Goal: Information Seeking & Learning: Learn about a topic

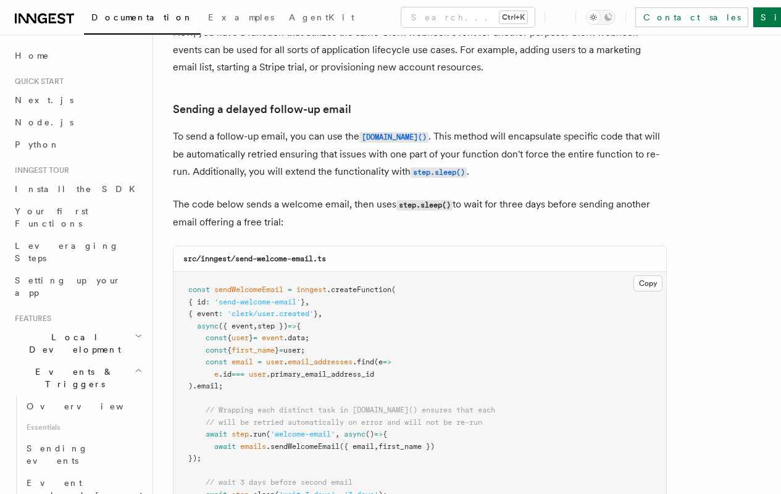
scroll to position [4101, 0]
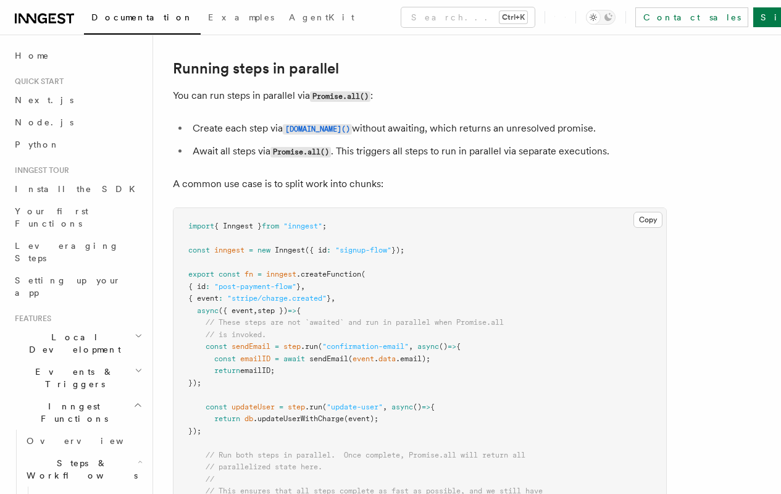
scroll to position [254, 0]
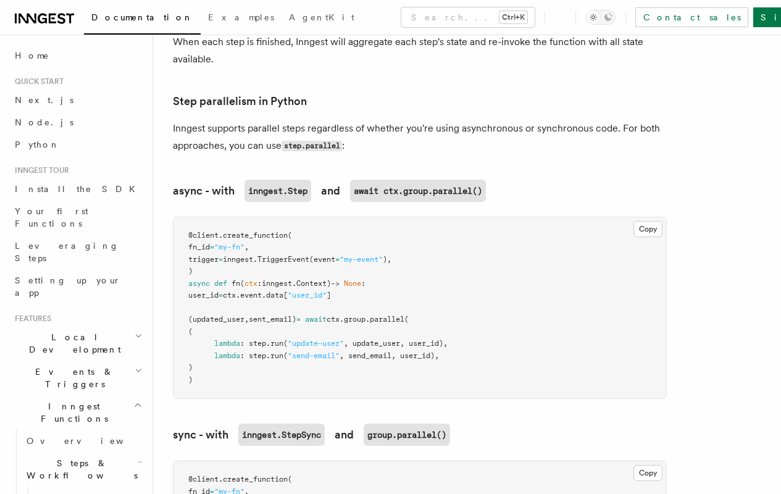
scroll to position [851, 0]
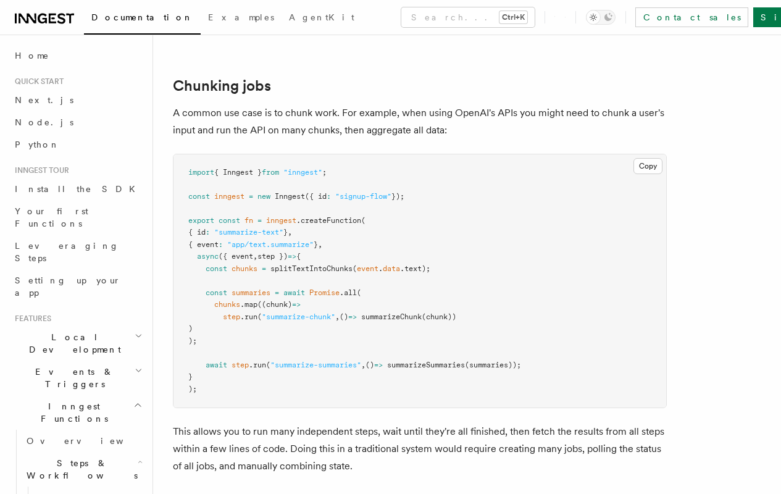
scroll to position [1727, 0]
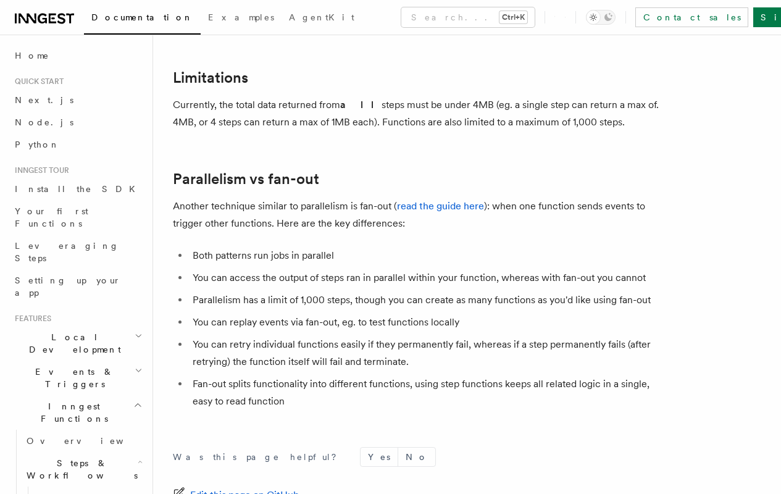
scroll to position [2165, 0]
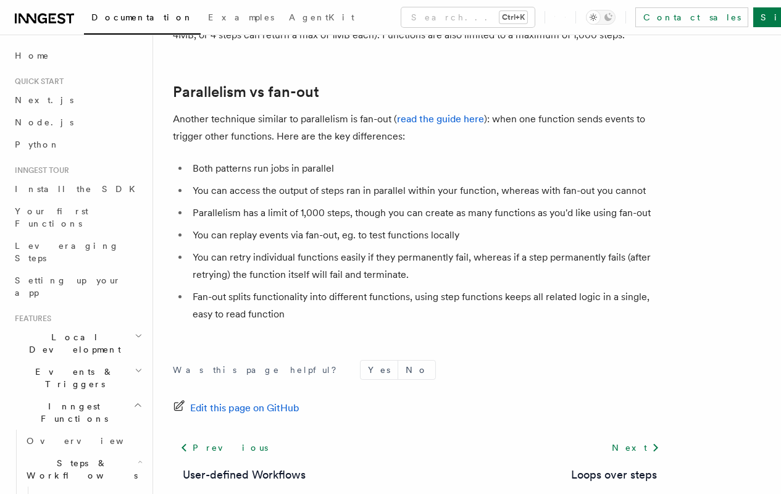
scroll to position [2284, 0]
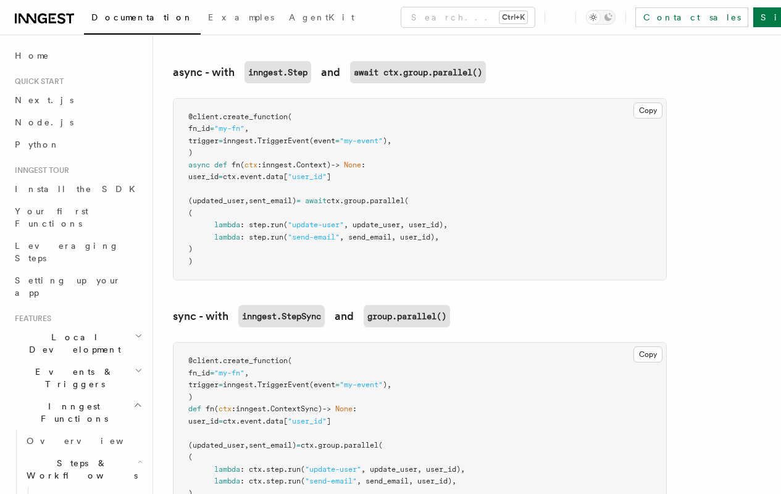
scroll to position [938, 0]
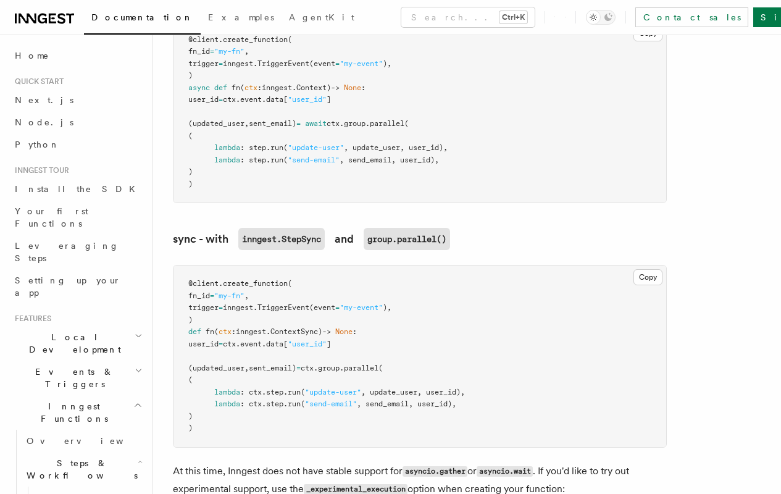
scroll to position [1183, 0]
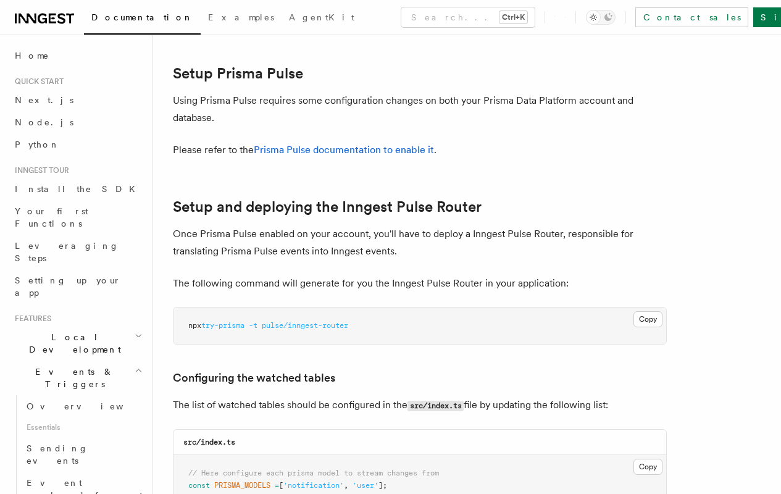
scroll to position [520, 0]
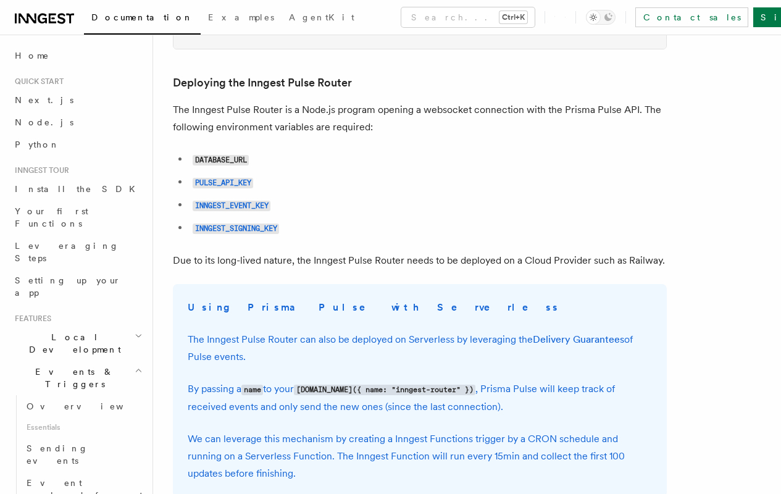
scroll to position [984, 0]
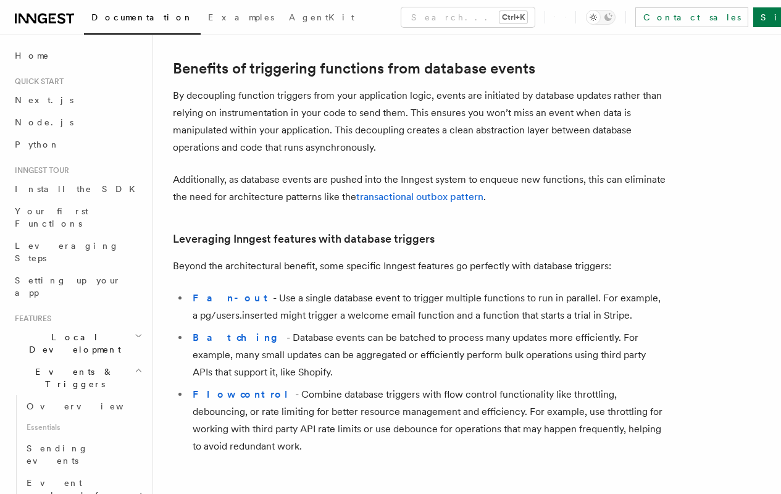
scroll to position [111, 0]
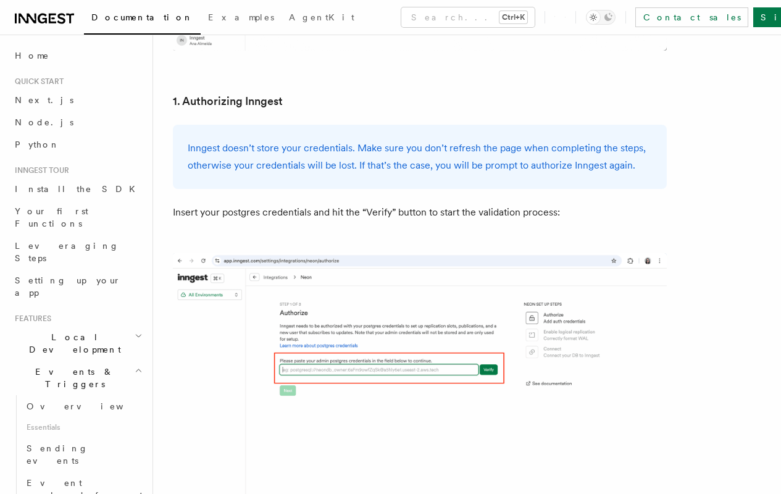
scroll to position [1307, 0]
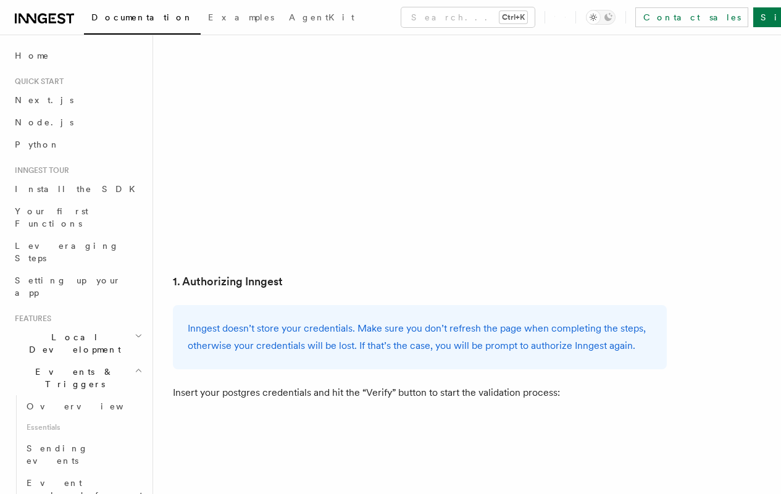
scroll to position [1527, 0]
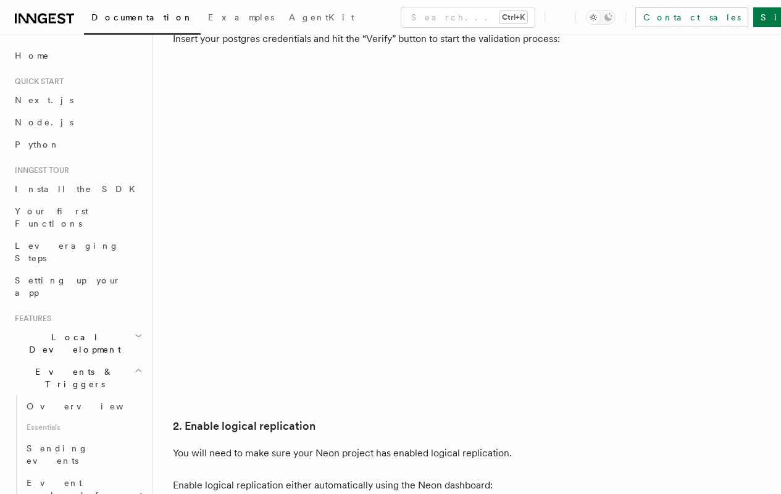
scroll to position [1777, 0]
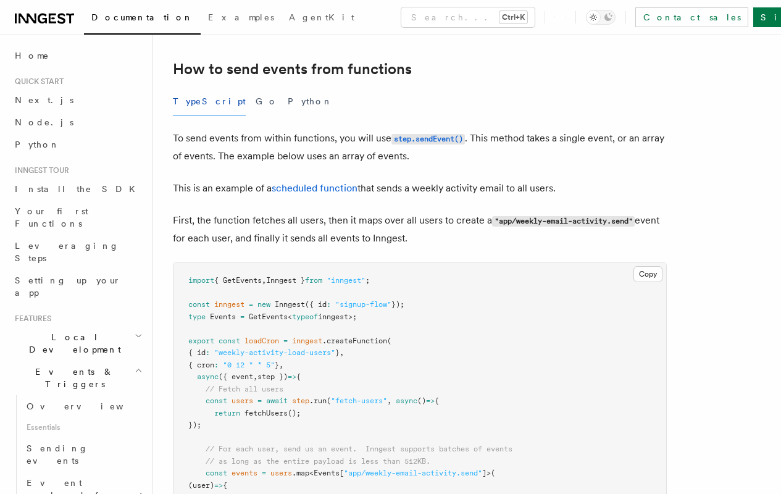
scroll to position [299, 0]
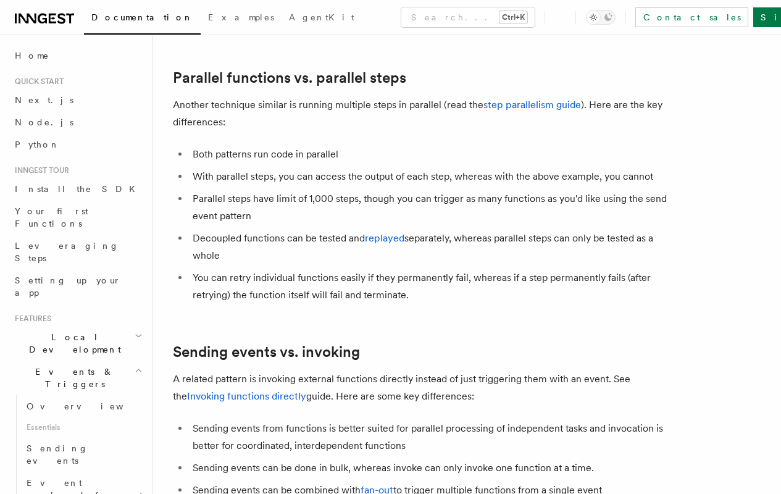
scroll to position [1503, 0]
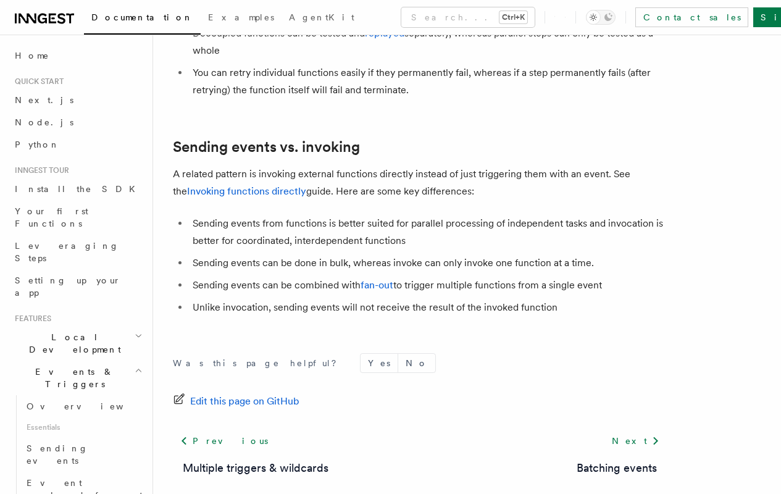
scroll to position [1781, 0]
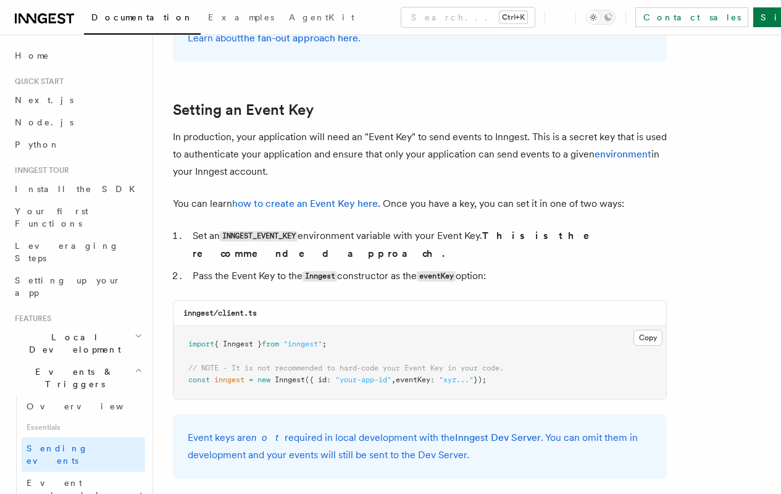
scroll to position [929, 0]
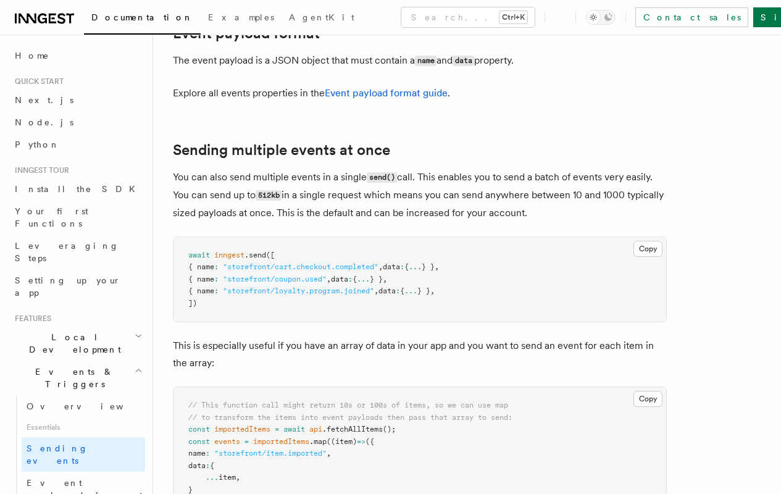
scroll to position [1463, 0]
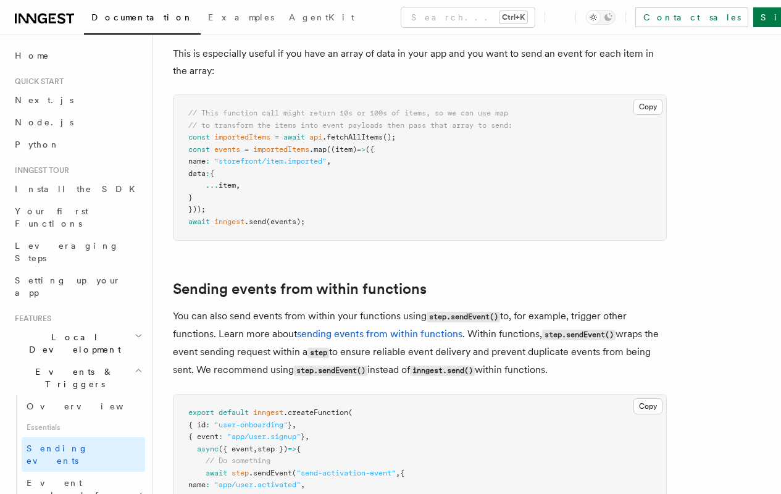
scroll to position [1895, 0]
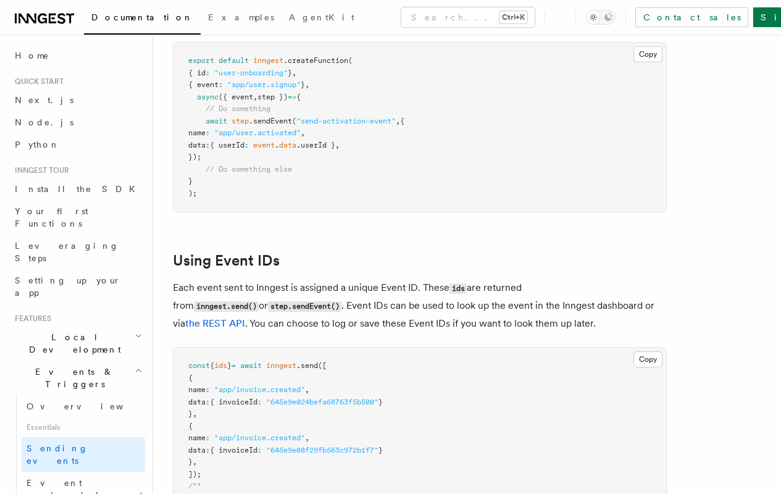
scroll to position [2235, 0]
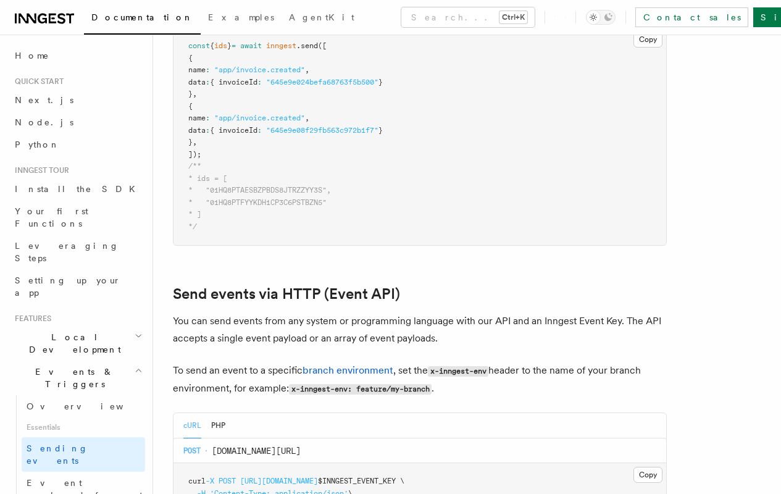
scroll to position [2589, 0]
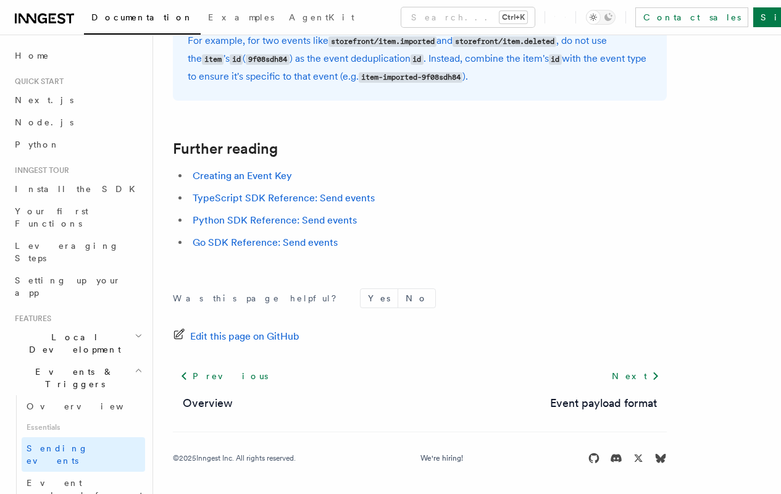
scroll to position [3650, 0]
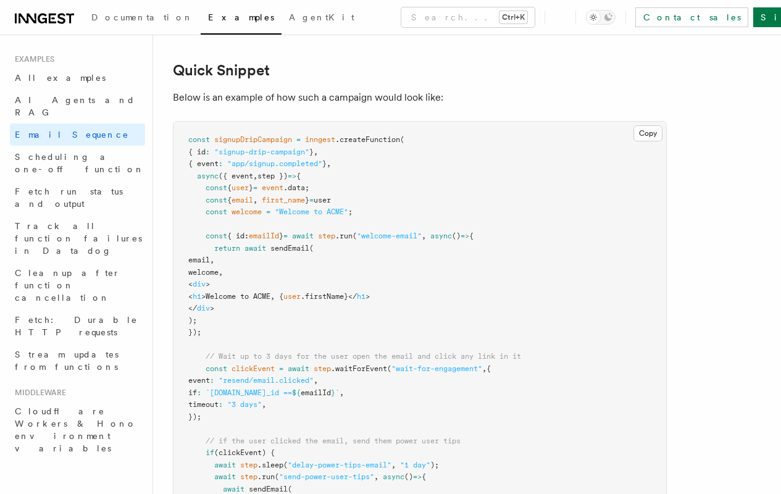
scroll to position [306, 0]
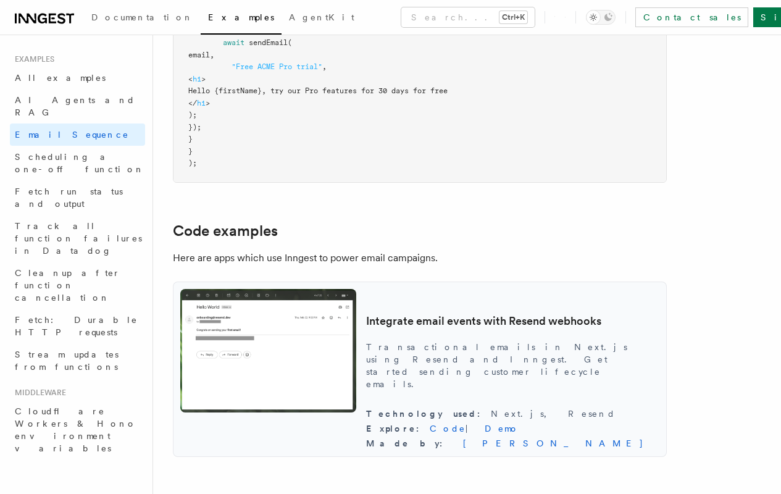
scroll to position [1141, 0]
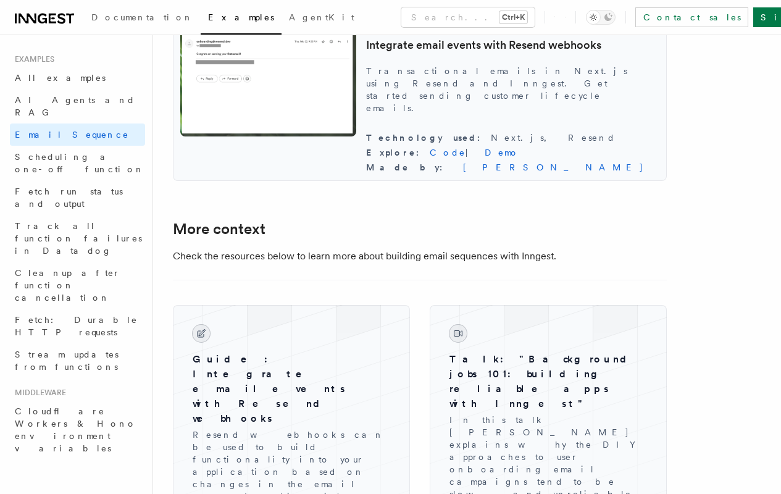
scroll to position [1421, 0]
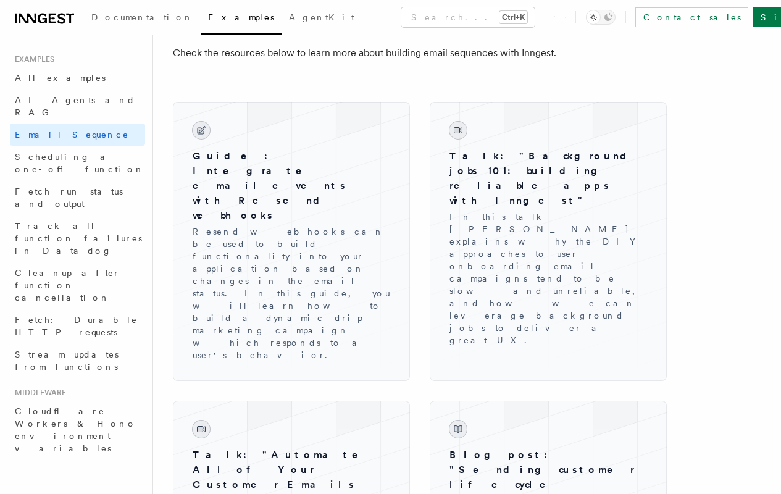
scroll to position [1898, 0]
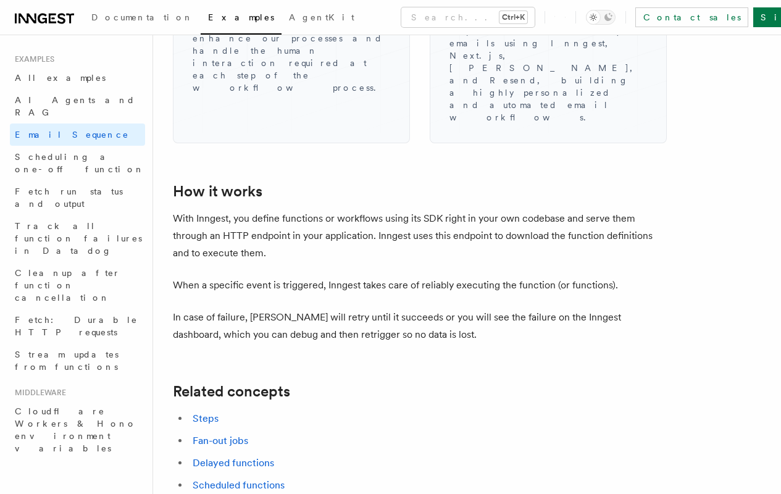
scroll to position [2017, 0]
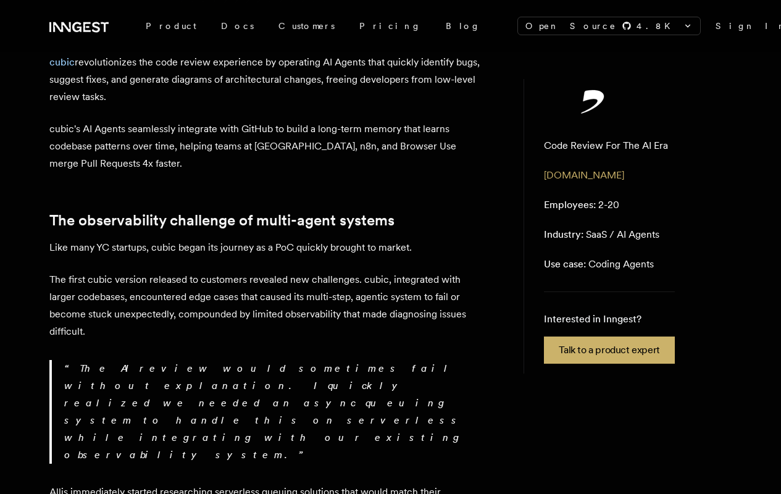
scroll to position [524, 0]
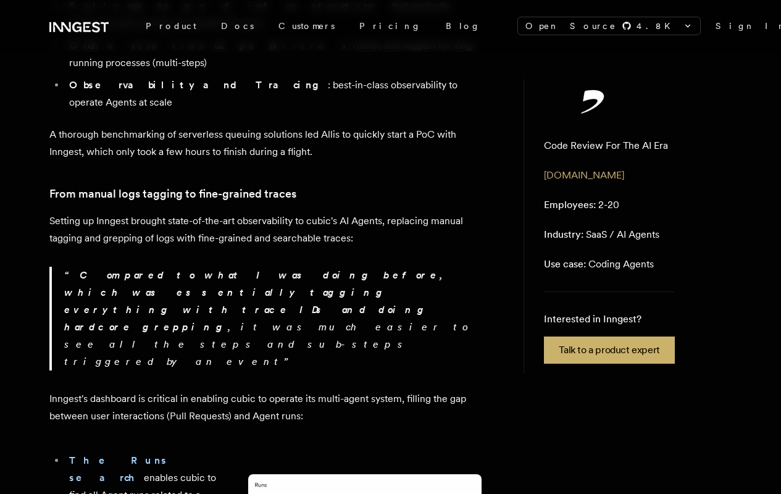
scroll to position [952, 0]
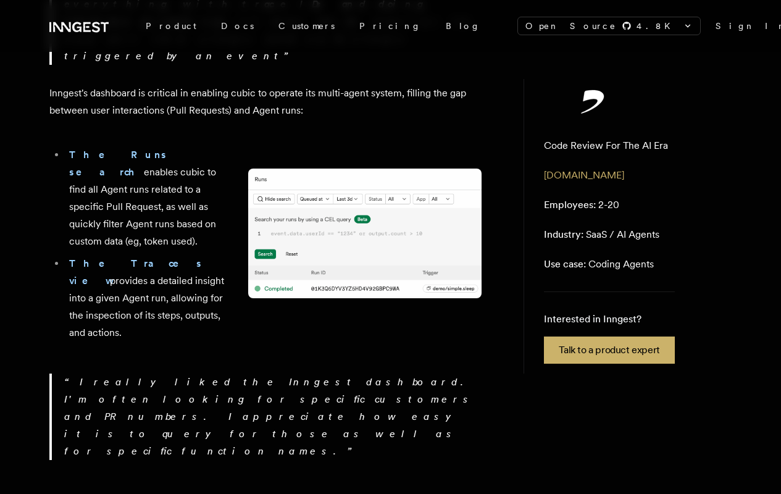
scroll to position [1462, 0]
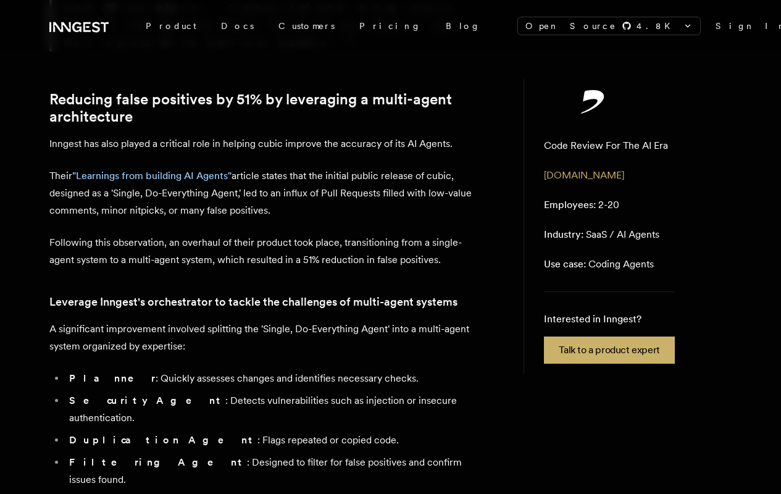
scroll to position [1665, 0]
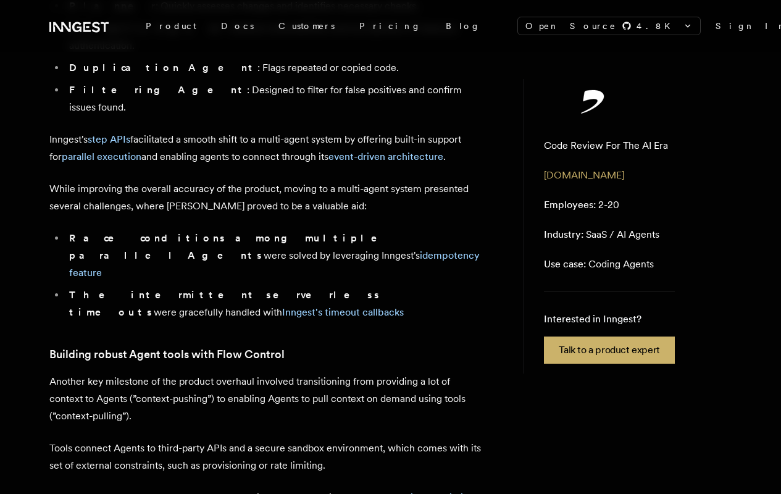
scroll to position [2038, 0]
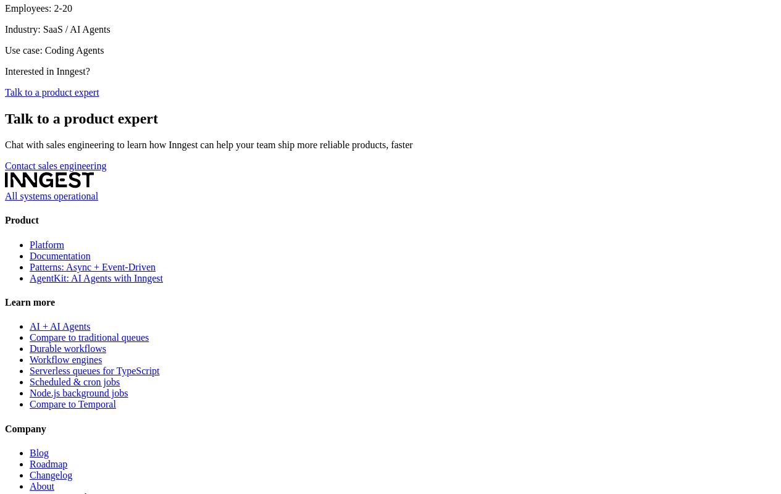
scroll to position [4564, 0]
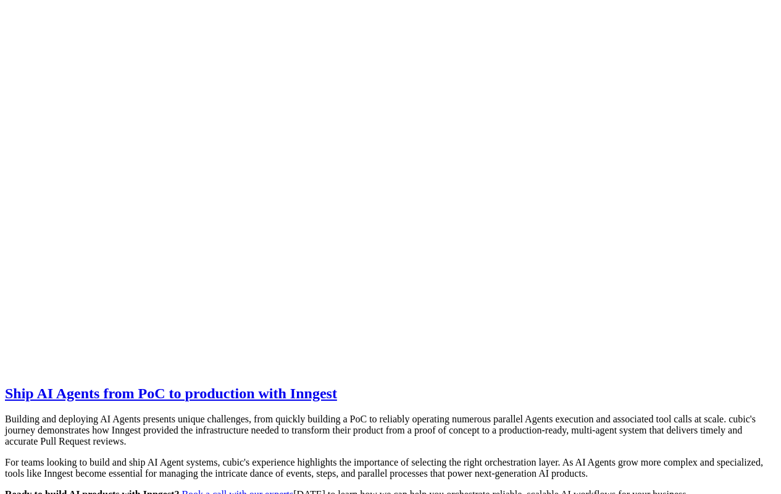
scroll to position [1670, 0]
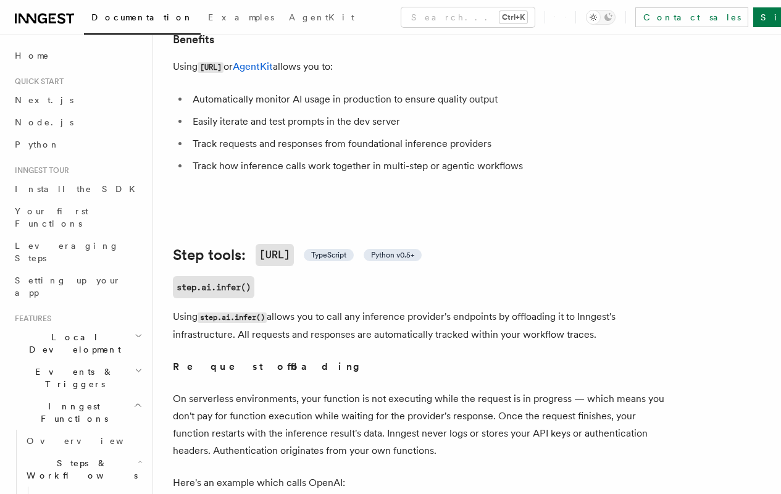
scroll to position [279, 0]
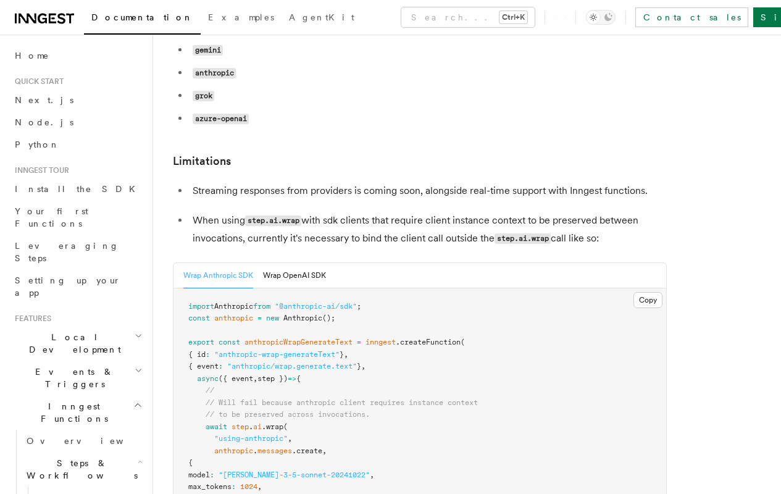
scroll to position [1829, 0]
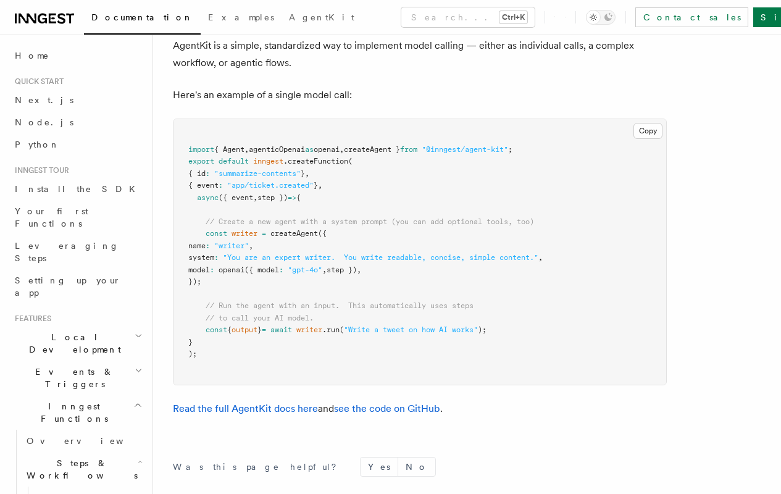
scroll to position [3683, 0]
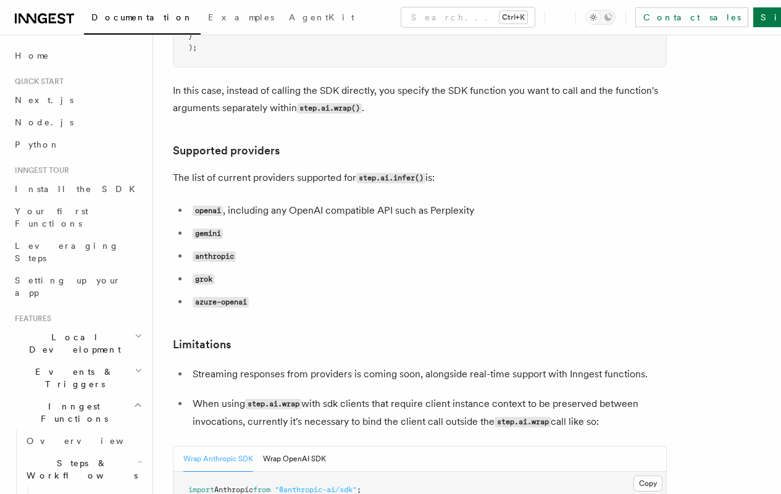
scroll to position [1635, 0]
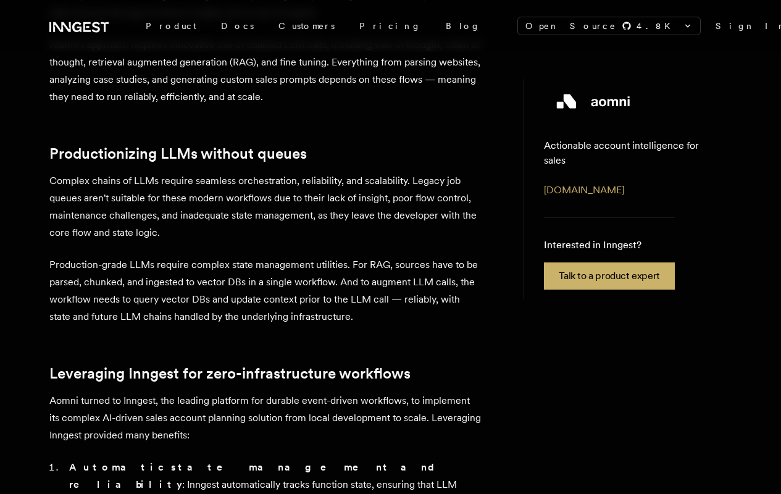
scroll to position [500, 0]
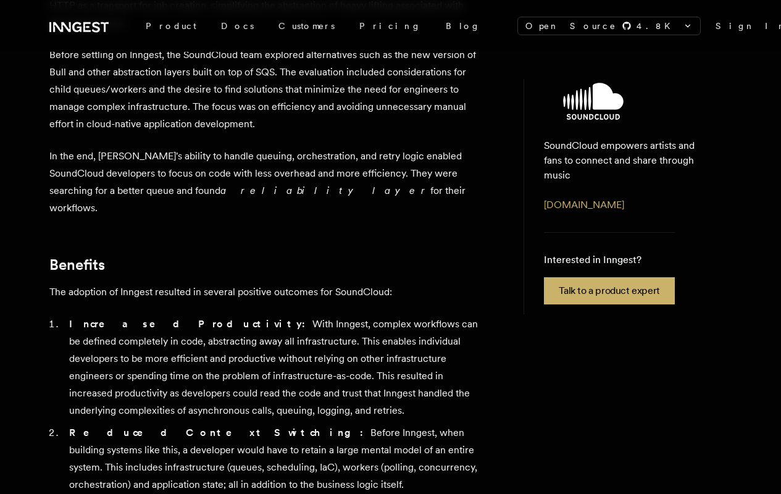
scroll to position [976, 0]
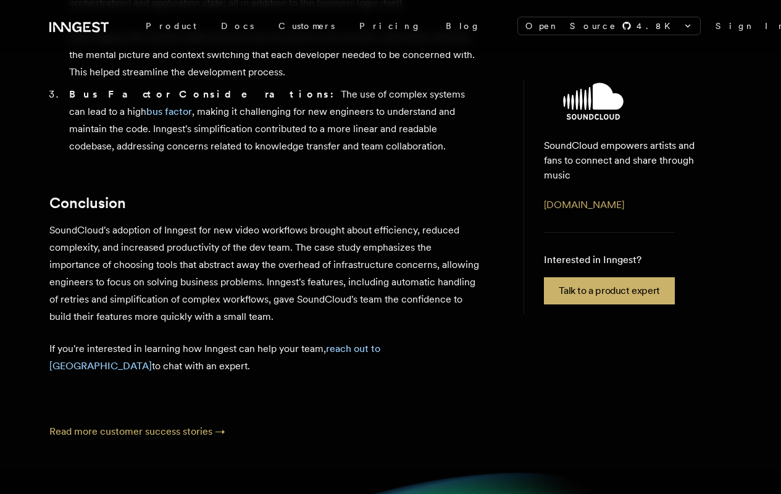
scroll to position [1396, 0]
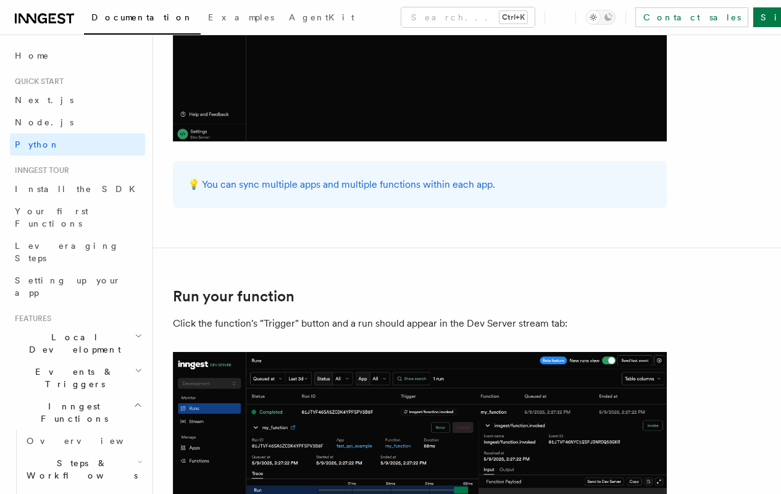
scroll to position [2421, 0]
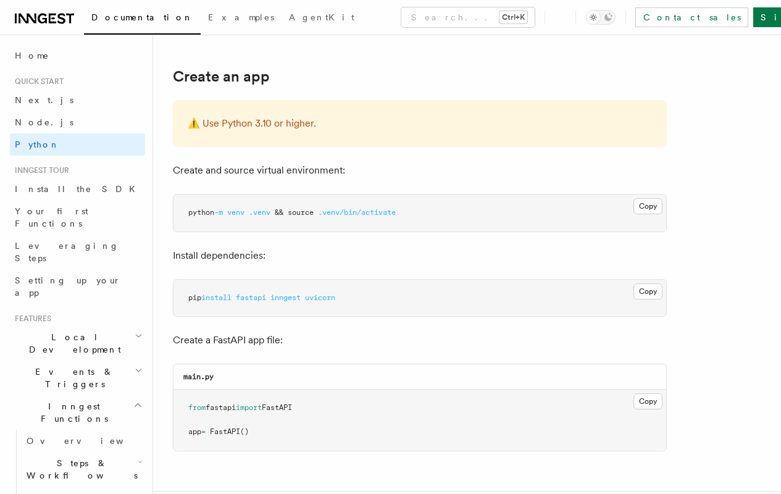
scroll to position [262, 0]
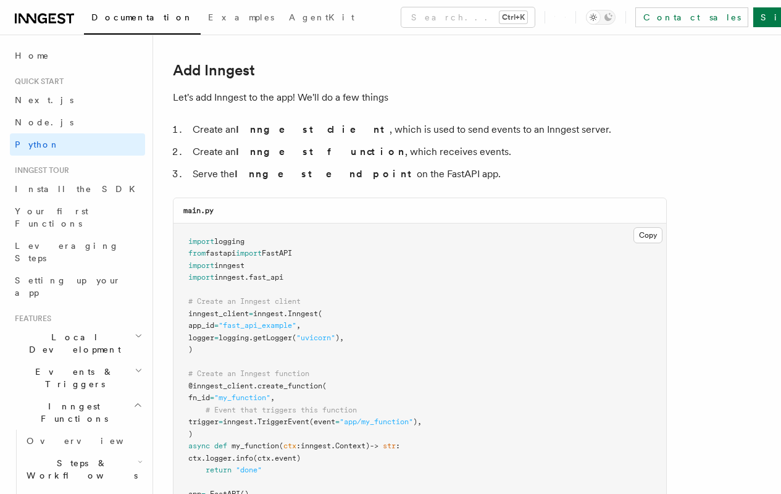
scroll to position [725, 0]
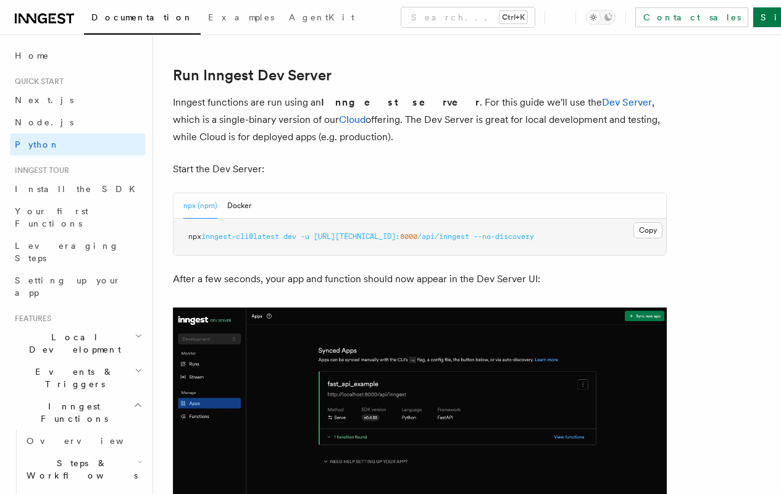
scroll to position [1507, 0]
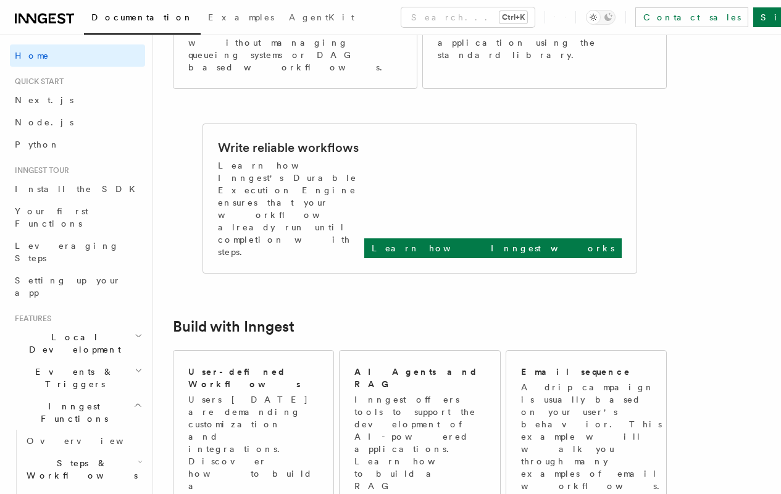
scroll to position [588, 0]
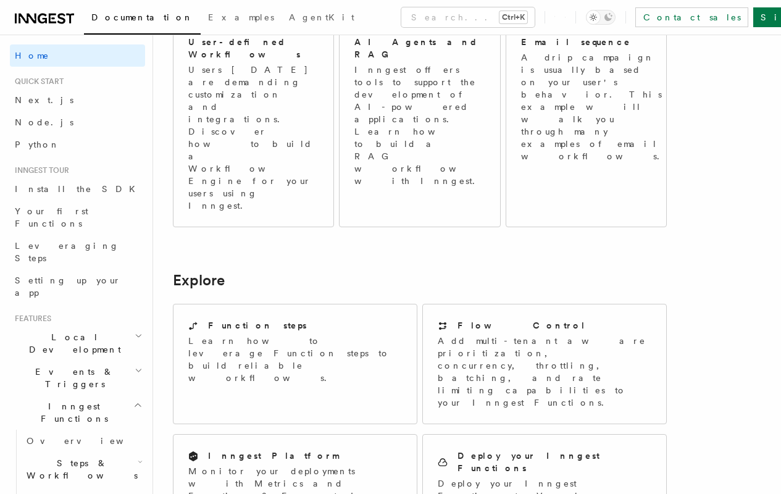
scroll to position [773, 0]
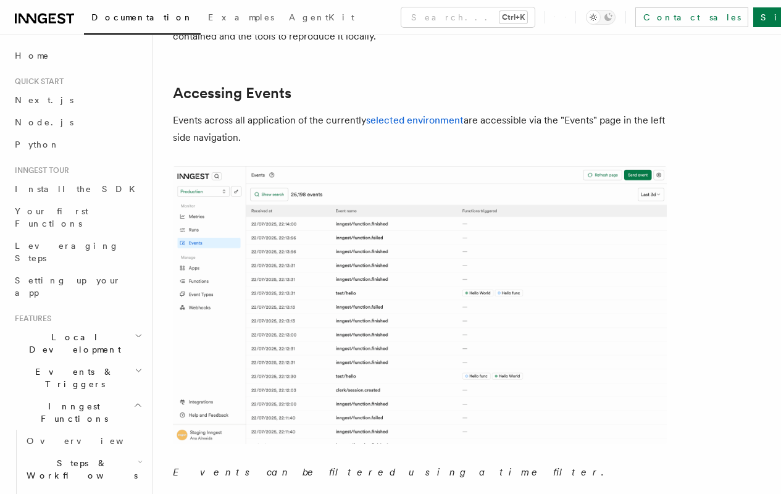
scroll to position [128, 0]
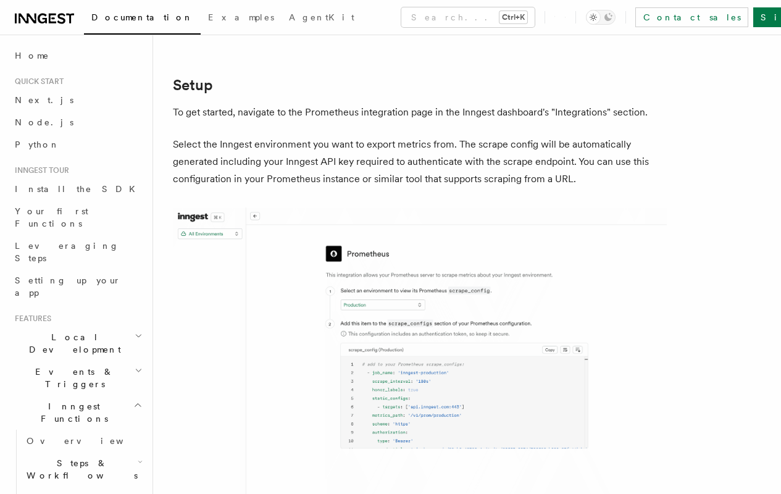
scroll to position [711, 0]
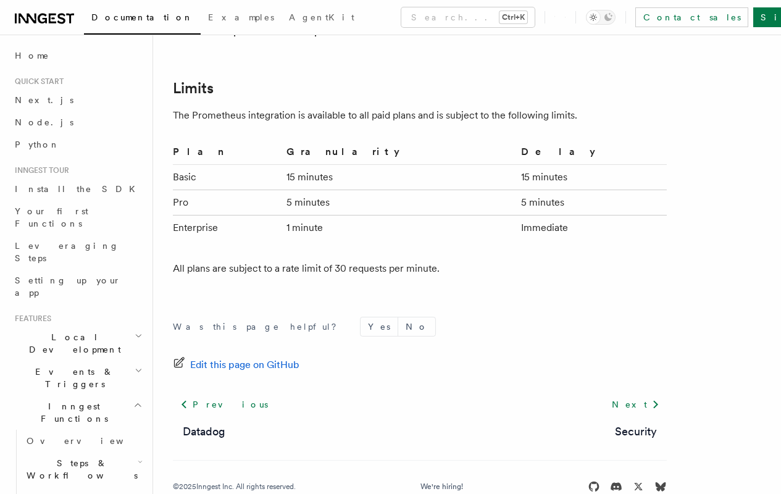
scroll to position [1105, 0]
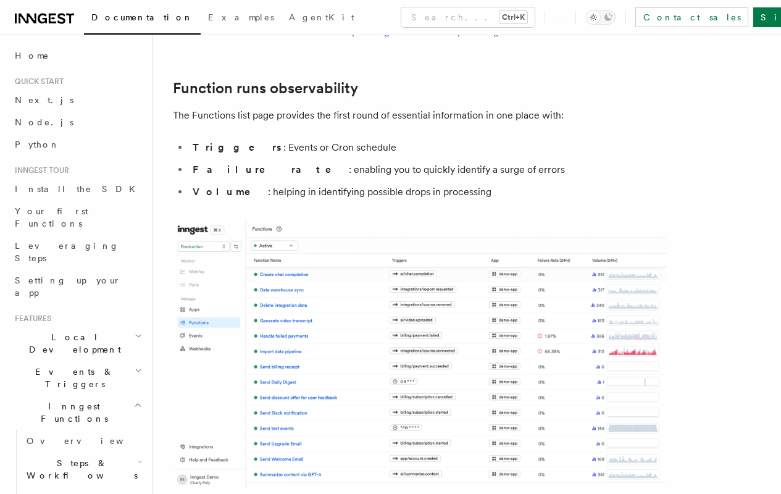
scroll to position [178, 0]
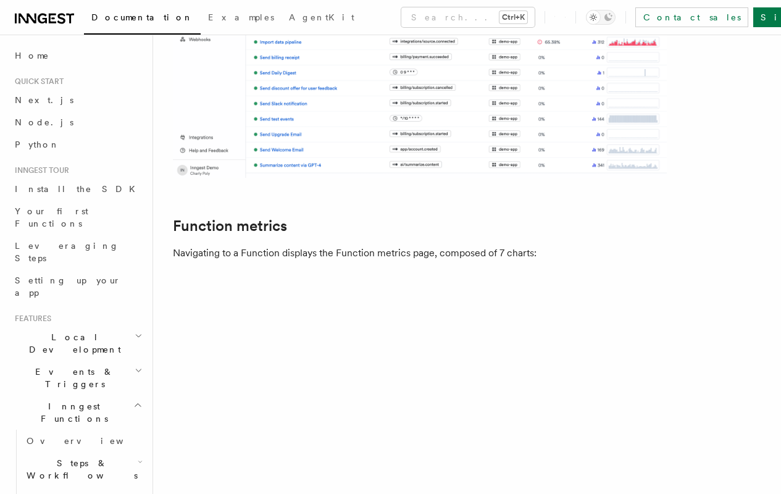
scroll to position [601, 0]
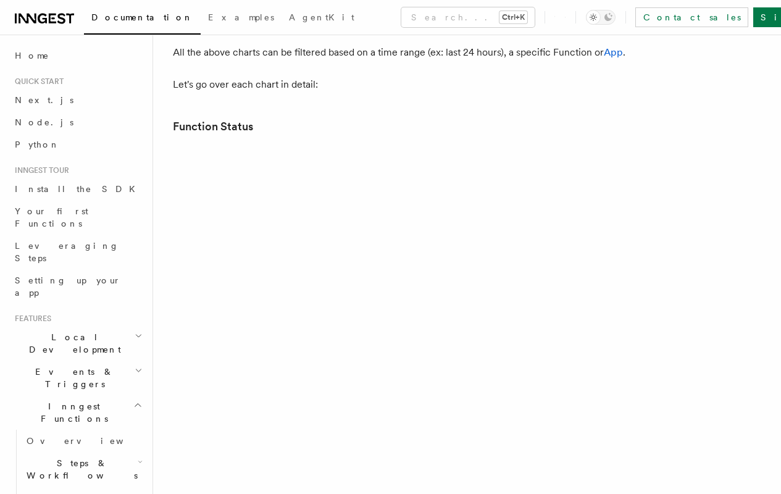
scroll to position [1249, 0]
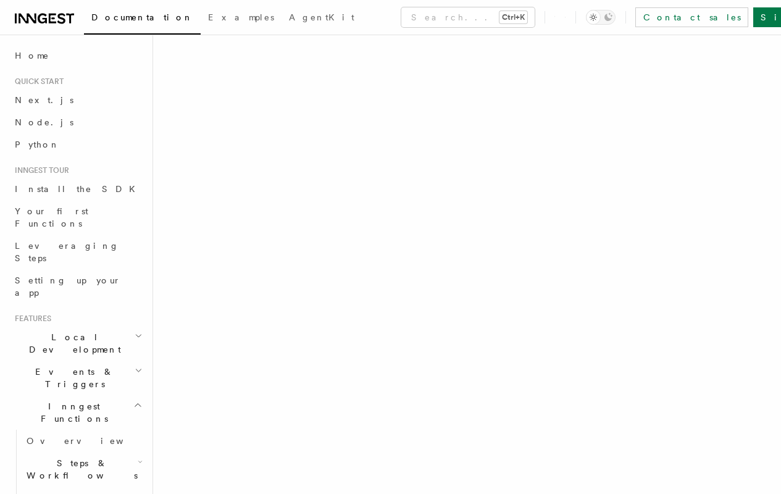
scroll to position [1528, 0]
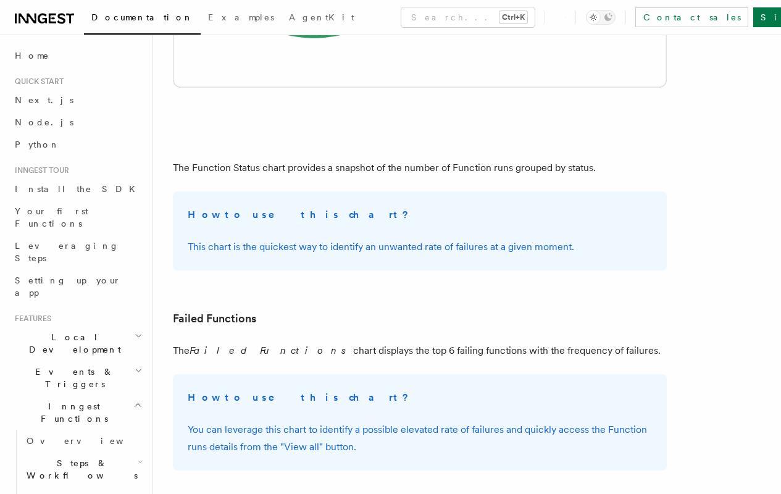
scroll to position [1765, 0]
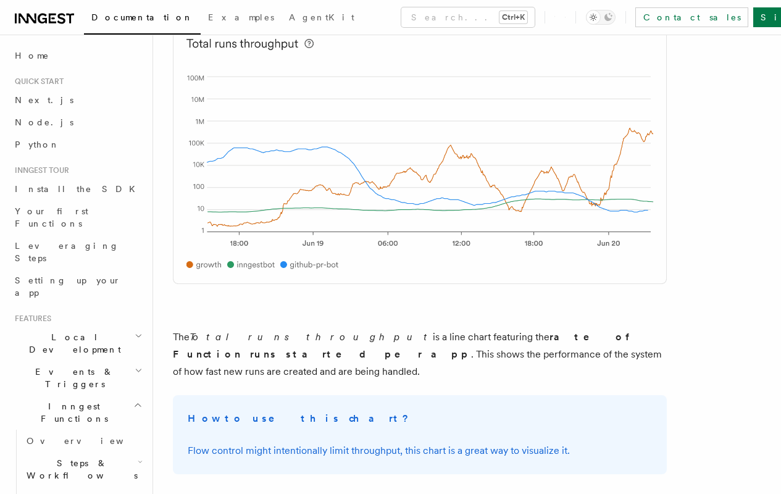
scroll to position [2644, 0]
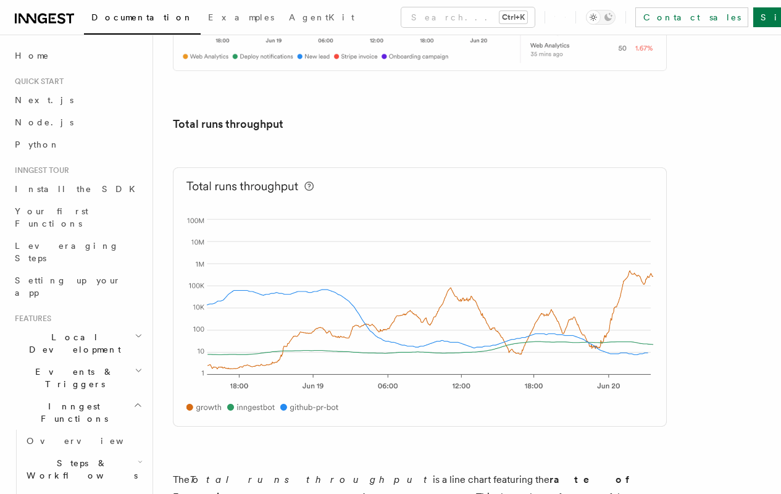
scroll to position [2834, 0]
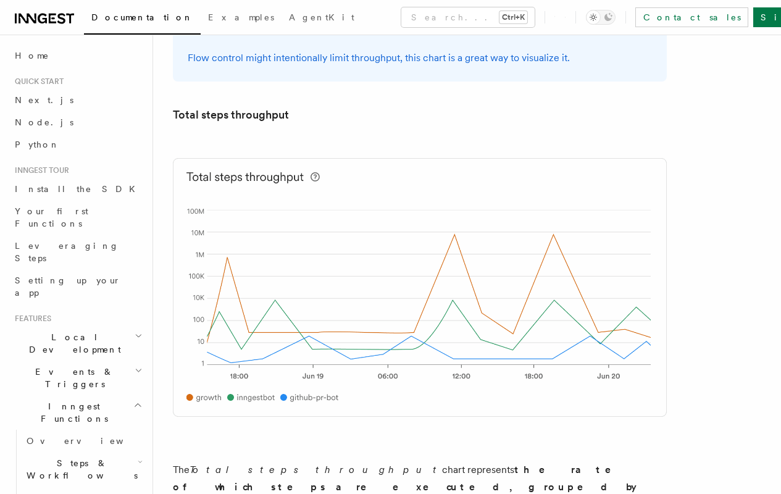
scroll to position [3367, 0]
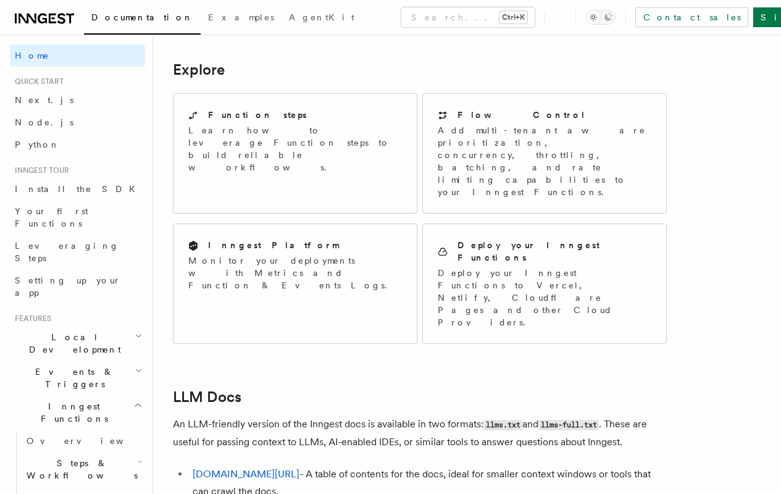
scroll to position [1014, 0]
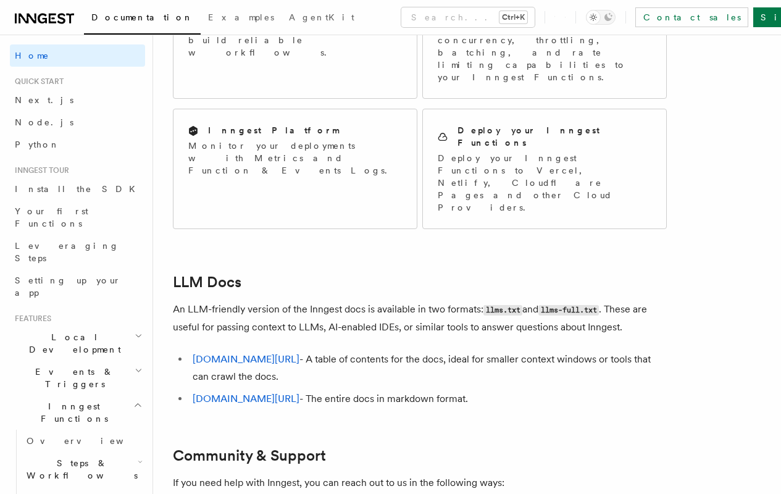
scroll to position [1112, 0]
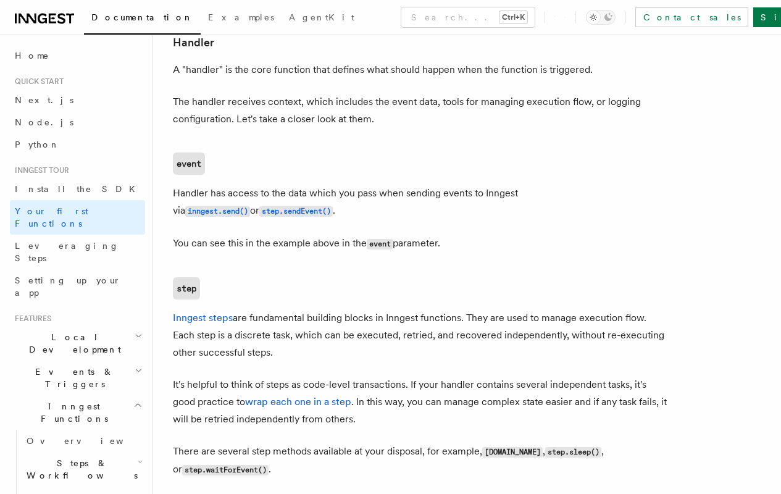
scroll to position [1641, 0]
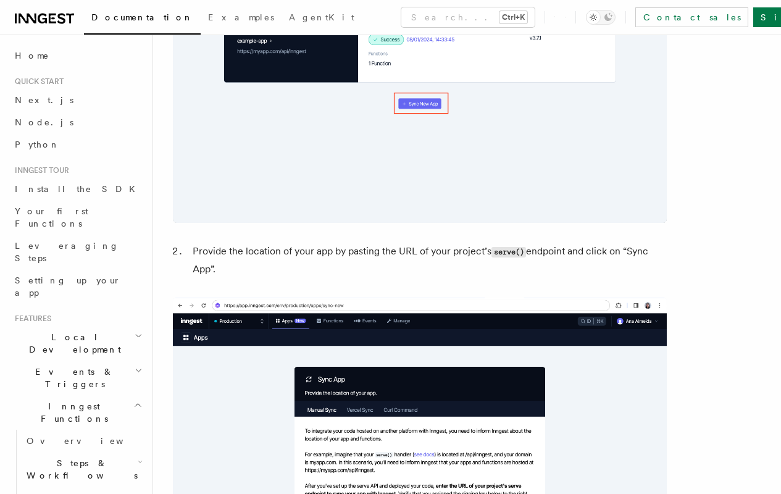
scroll to position [1751, 0]
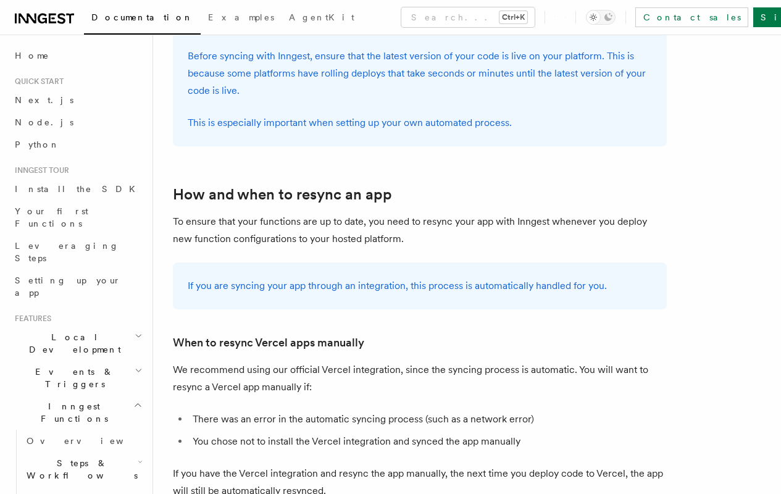
scroll to position [2197, 0]
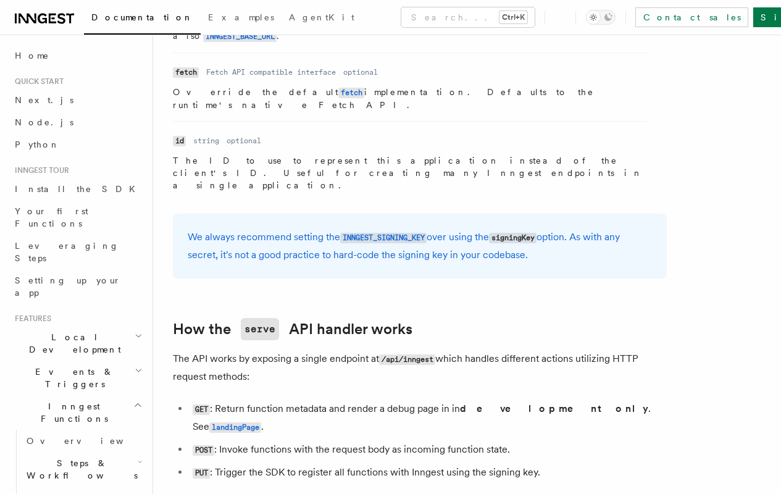
scroll to position [1229, 0]
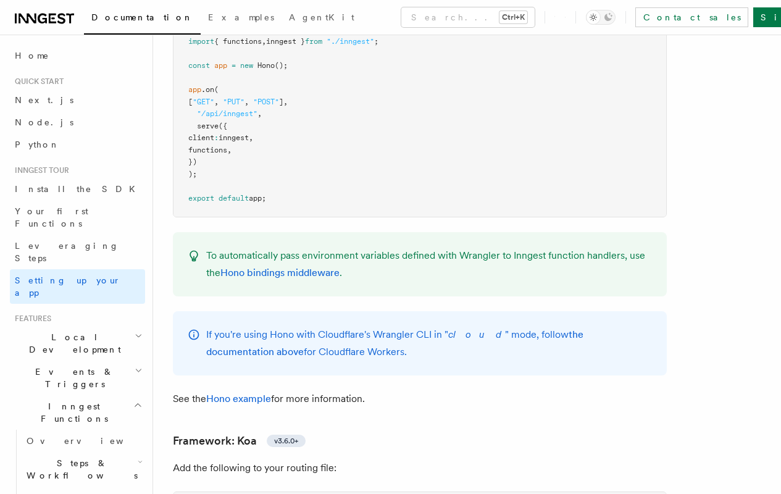
scroll to position [11446, 0]
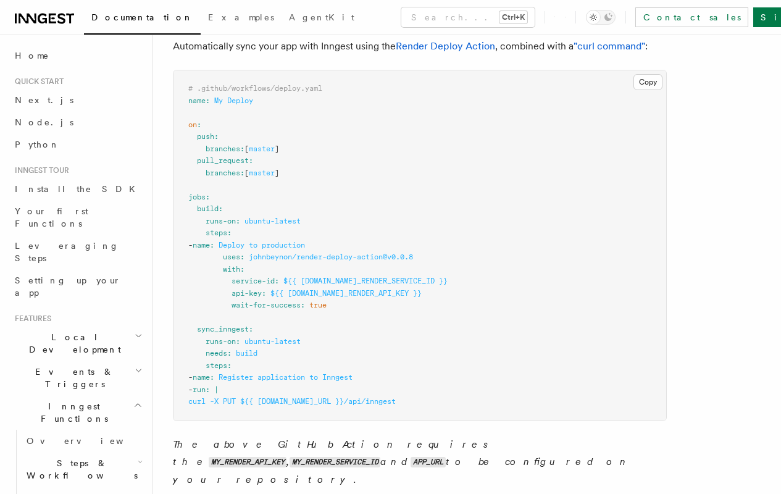
scroll to position [745, 0]
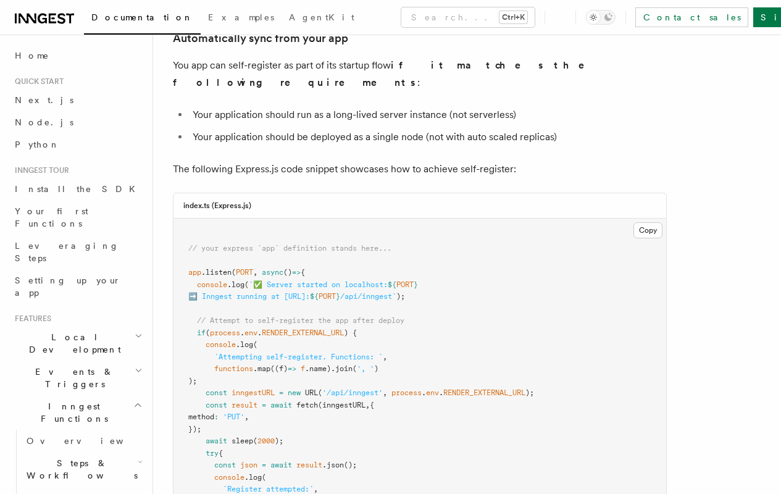
scroll to position [1247, 0]
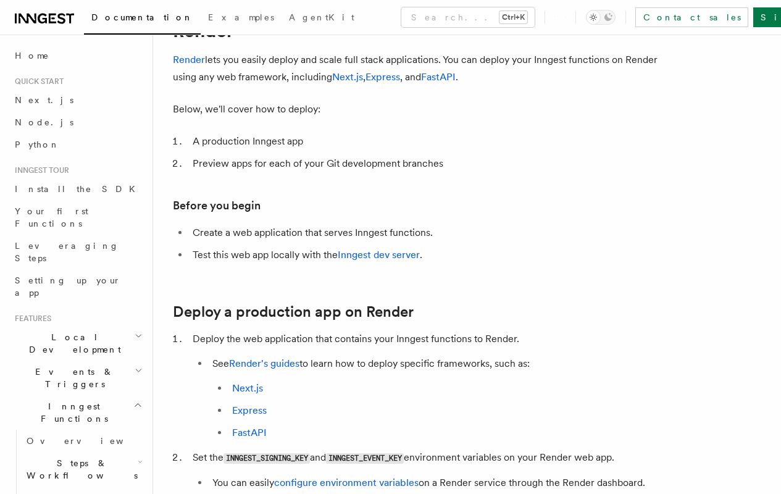
scroll to position [200, 0]
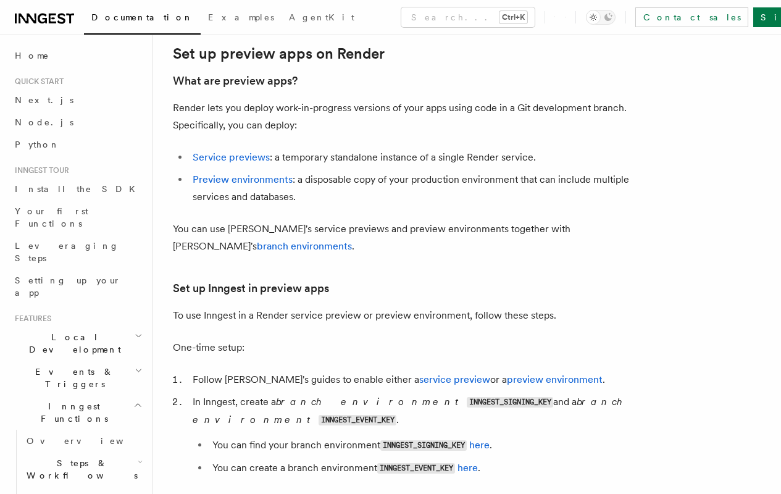
scroll to position [2022, 0]
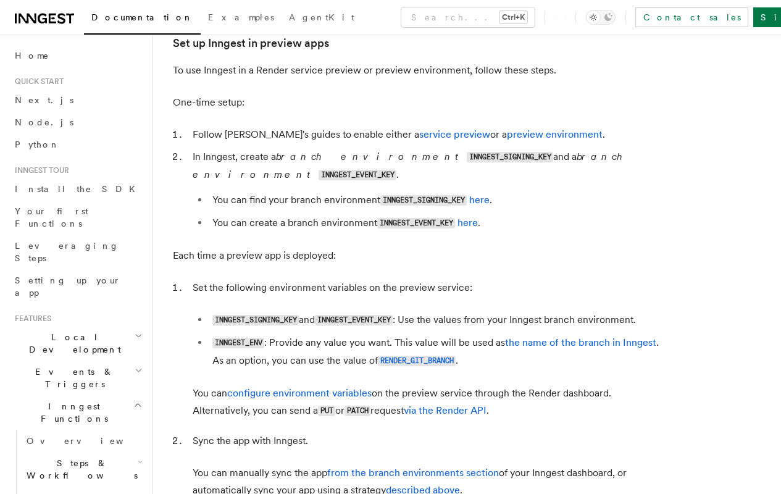
scroll to position [2256, 0]
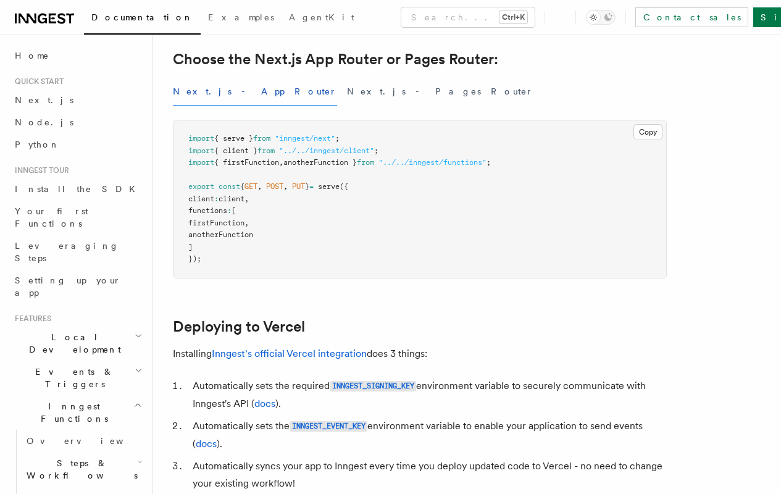
scroll to position [315, 0]
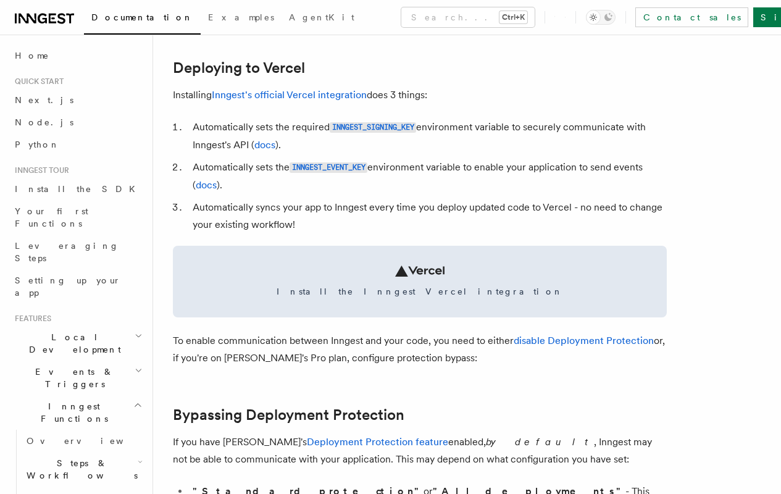
scroll to position [582, 0]
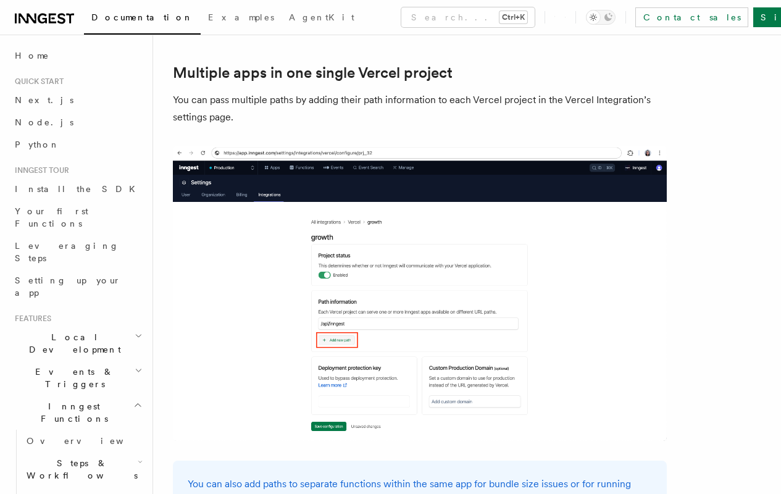
scroll to position [2115, 0]
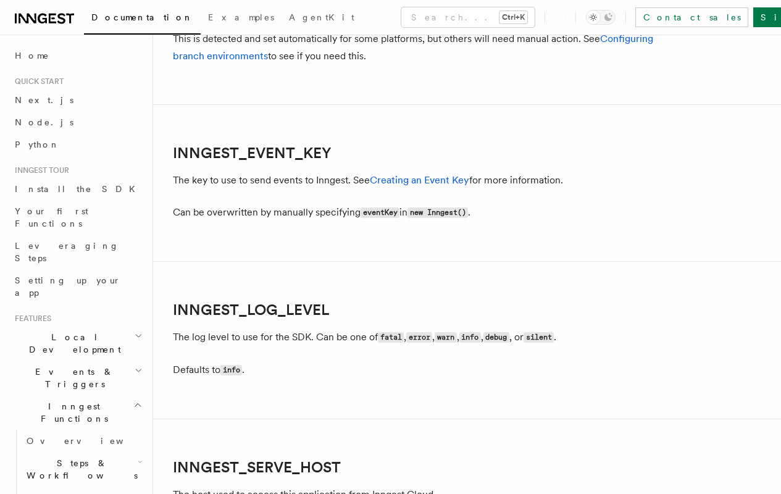
scroll to position [1459, 0]
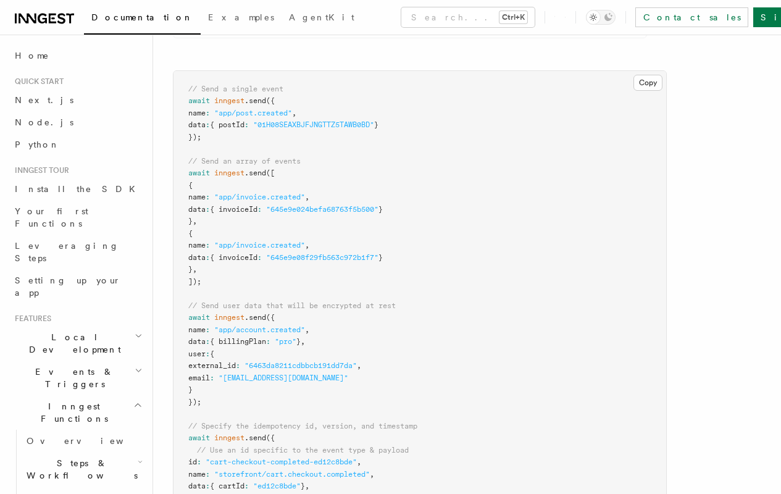
scroll to position [1306, 0]
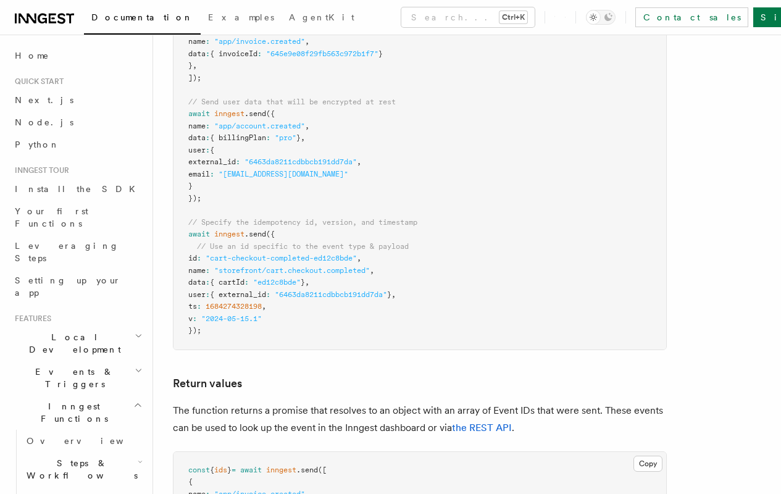
scroll to position [1641, 0]
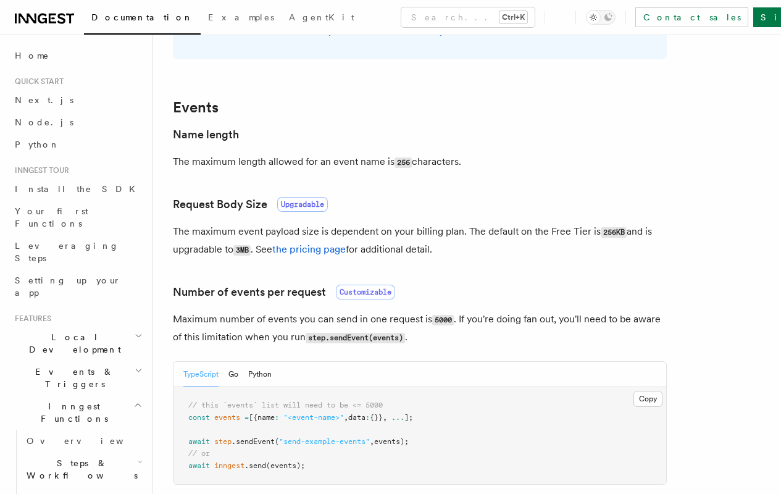
scroll to position [971, 0]
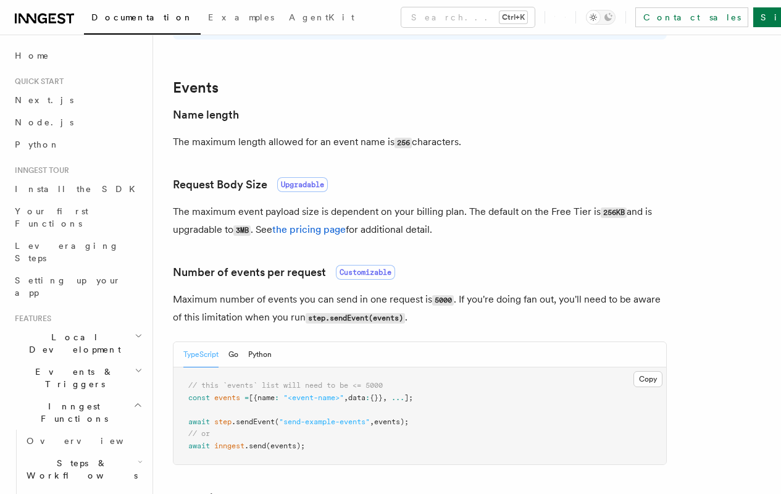
scroll to position [1068, 0]
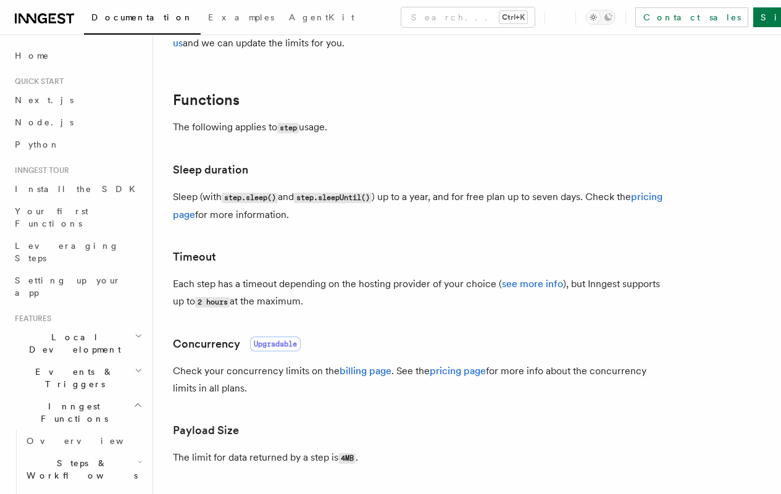
scroll to position [178, 0]
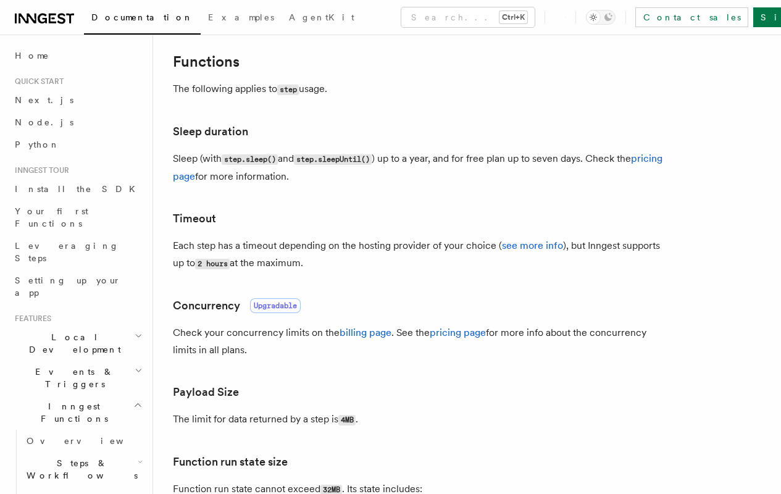
scroll to position [248, 0]
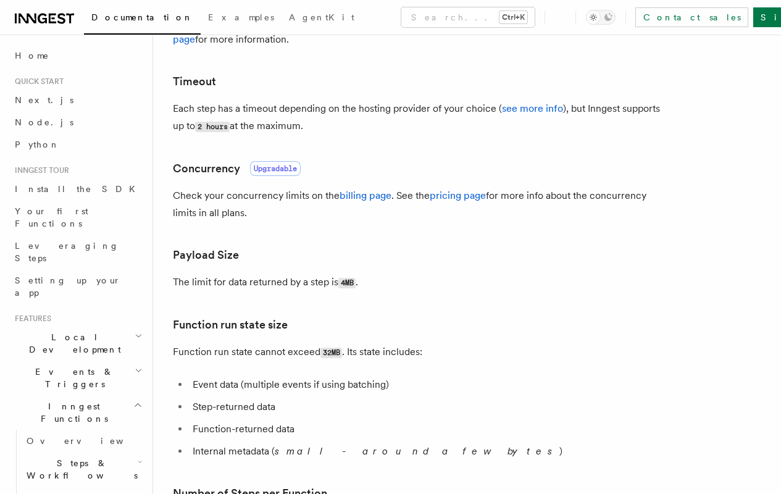
scroll to position [335, 0]
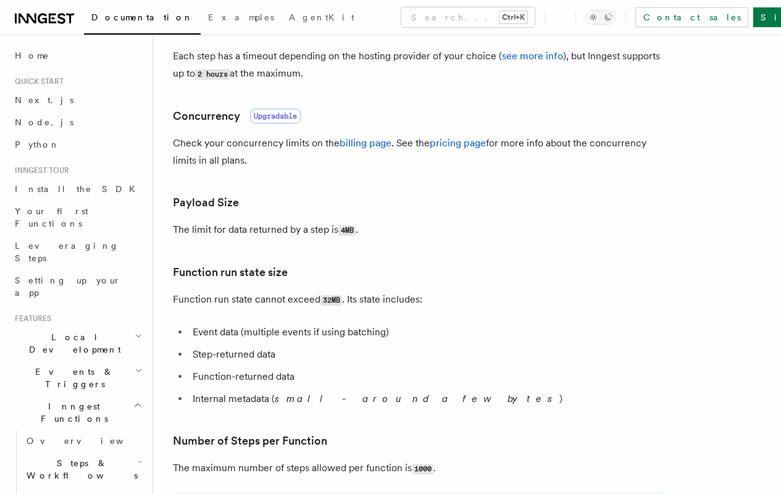
scroll to position [422, 0]
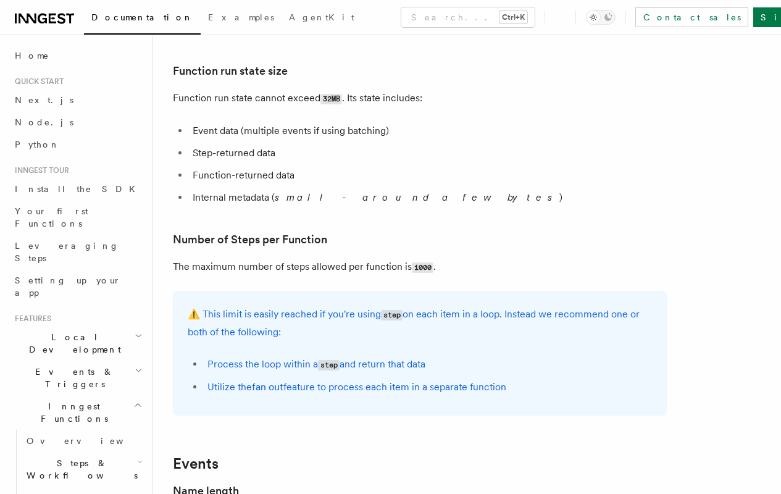
scroll to position [578, 0]
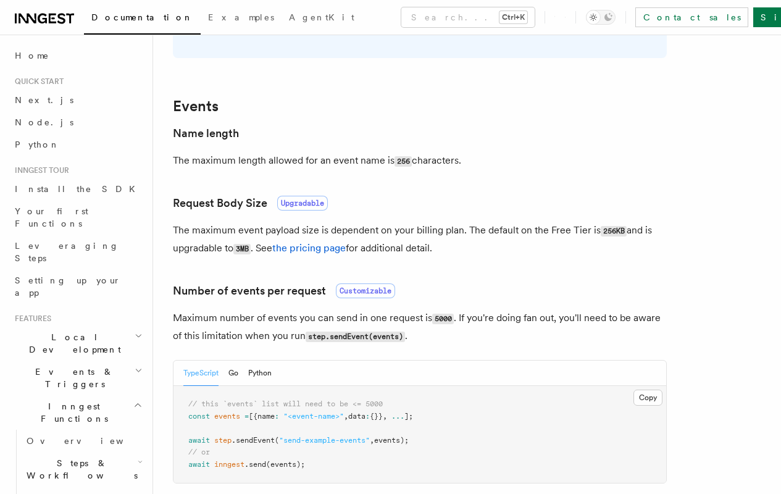
scroll to position [998, 0]
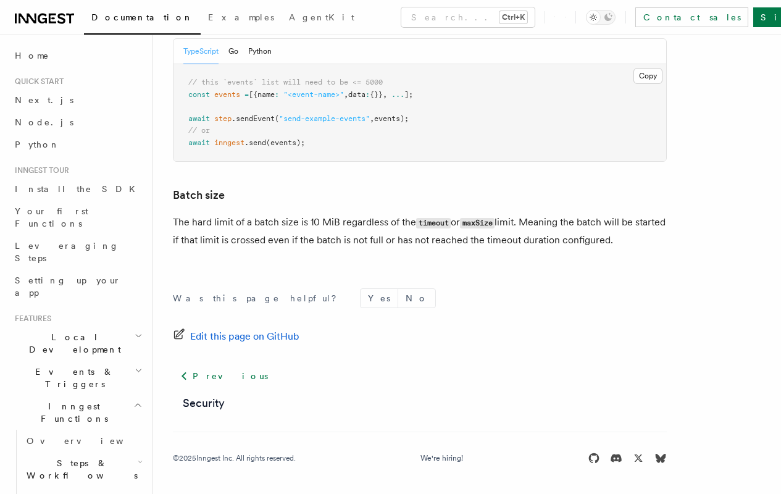
scroll to position [1271, 0]
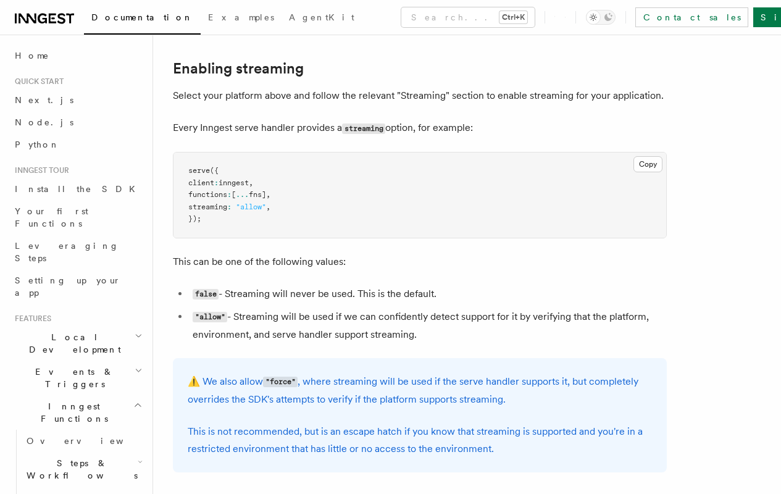
scroll to position [259, 0]
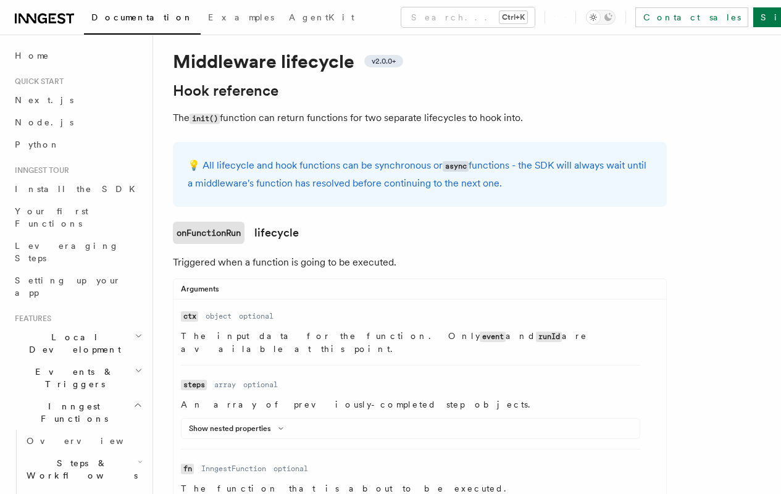
scroll to position [194, 0]
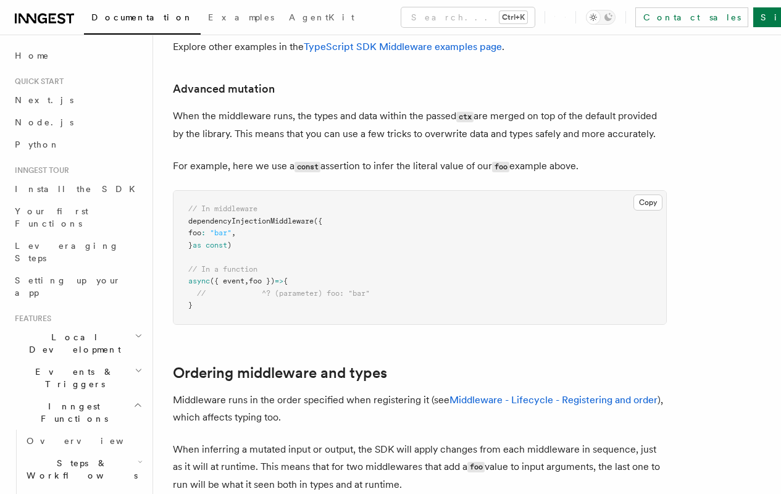
scroll to position [784, 0]
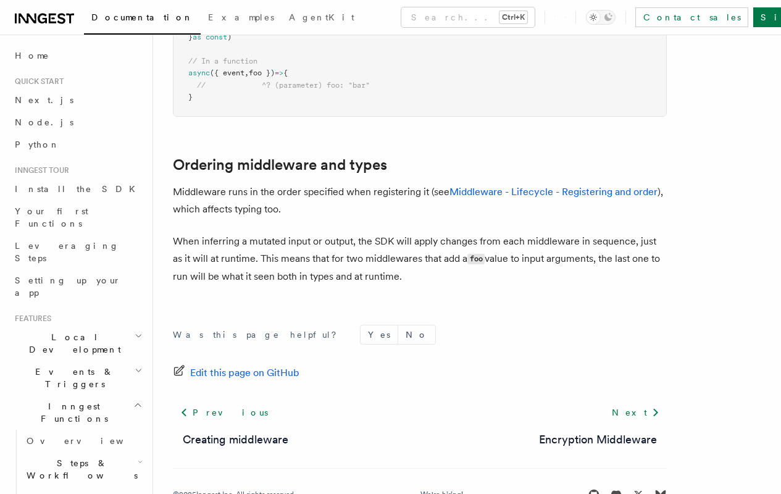
scroll to position [1025, 0]
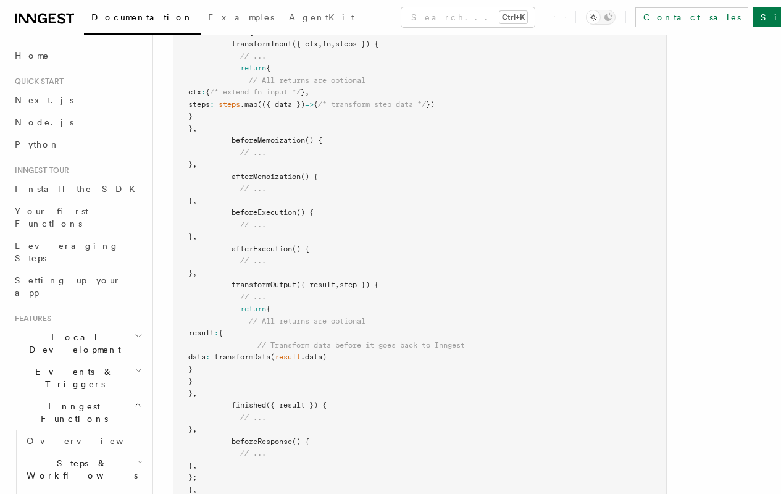
scroll to position [1501, 0]
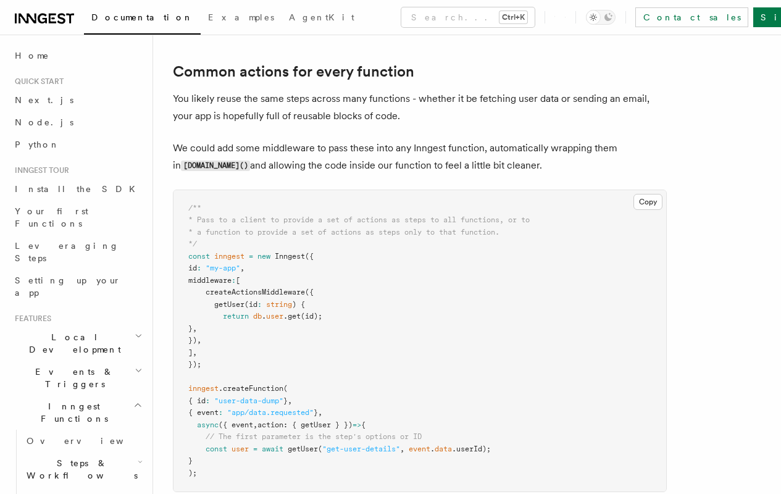
scroll to position [1018, 0]
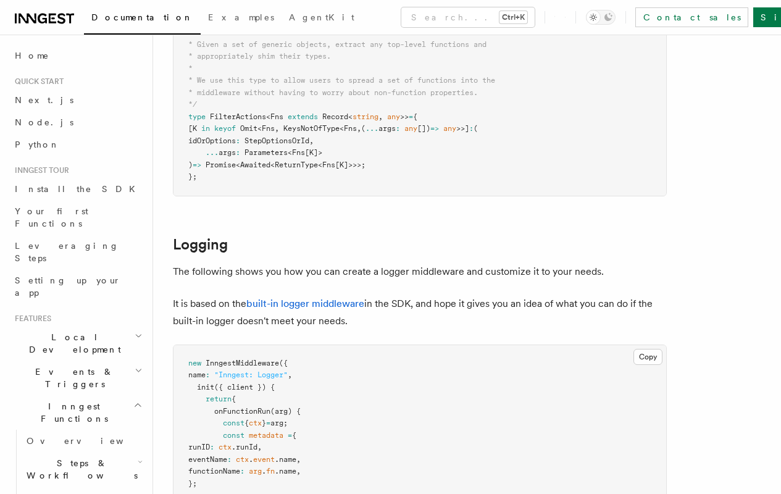
scroll to position [2382, 0]
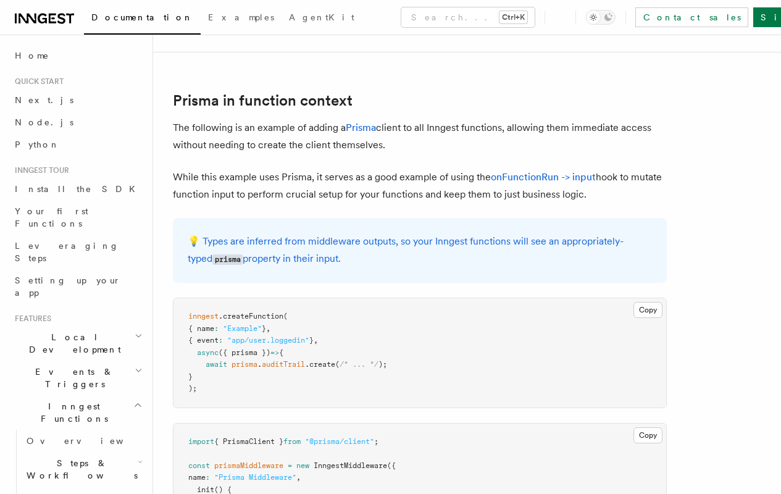
scroll to position [3259, 0]
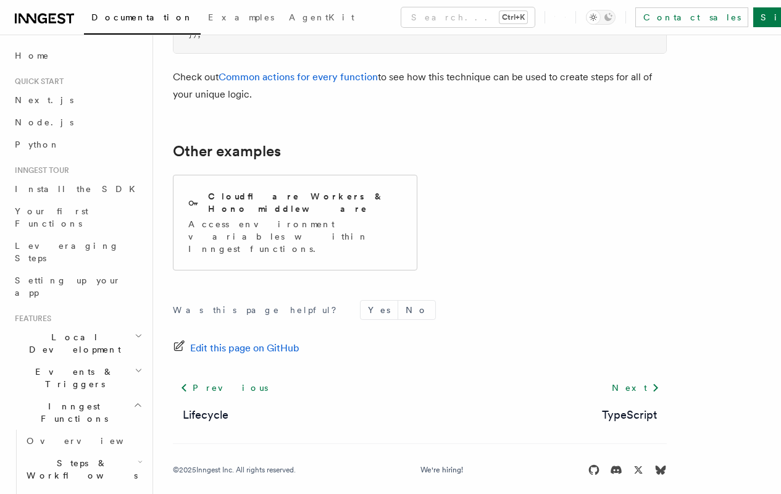
scroll to position [3903, 0]
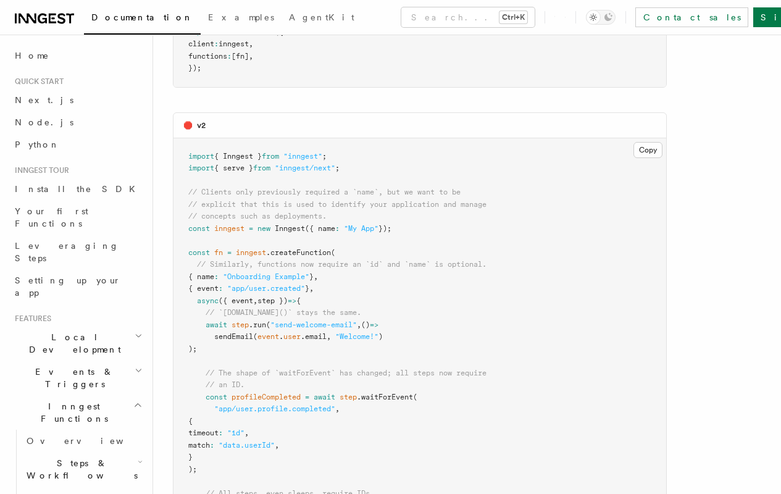
scroll to position [1837, 0]
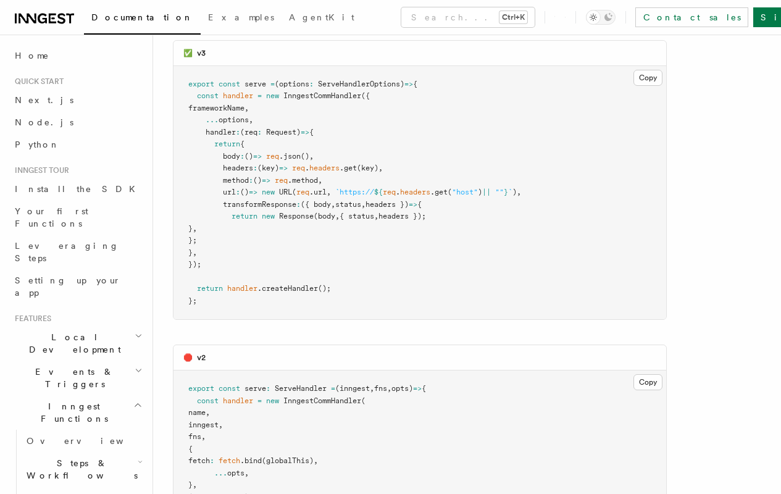
scroll to position [7008, 0]
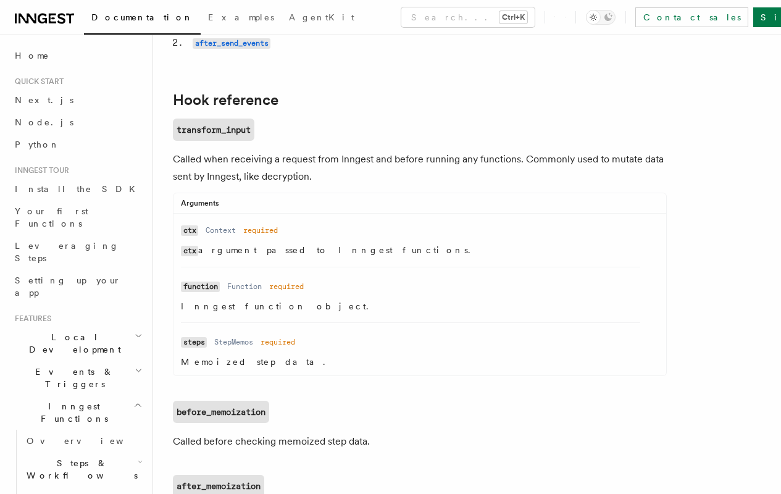
scroll to position [418, 0]
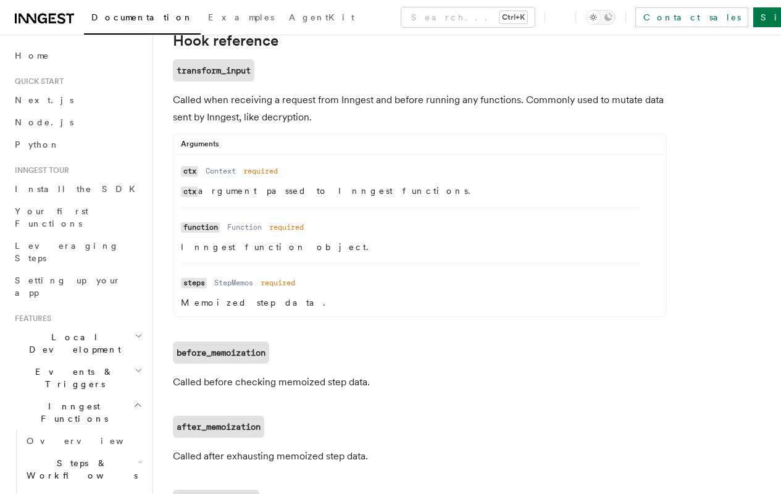
scroll to position [445, 0]
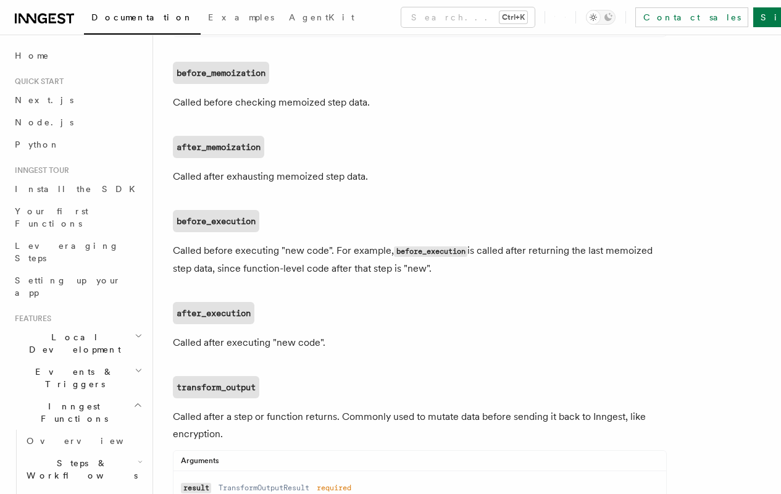
scroll to position [727, 0]
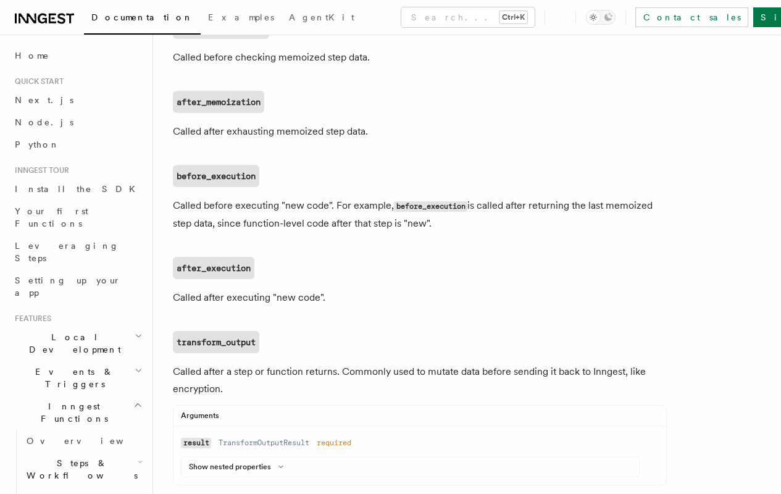
scroll to position [802, 0]
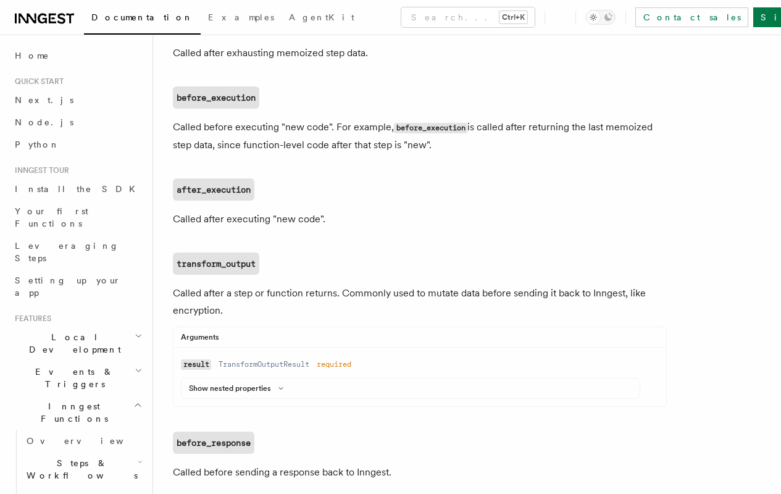
scroll to position [876, 0]
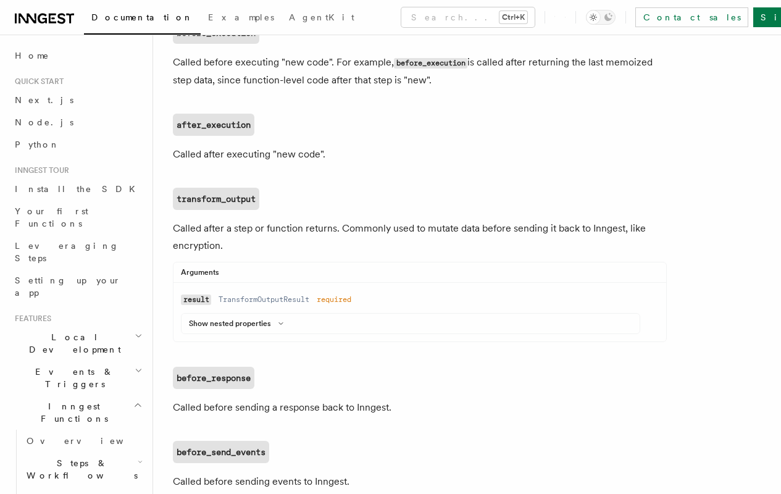
scroll to position [968, 0]
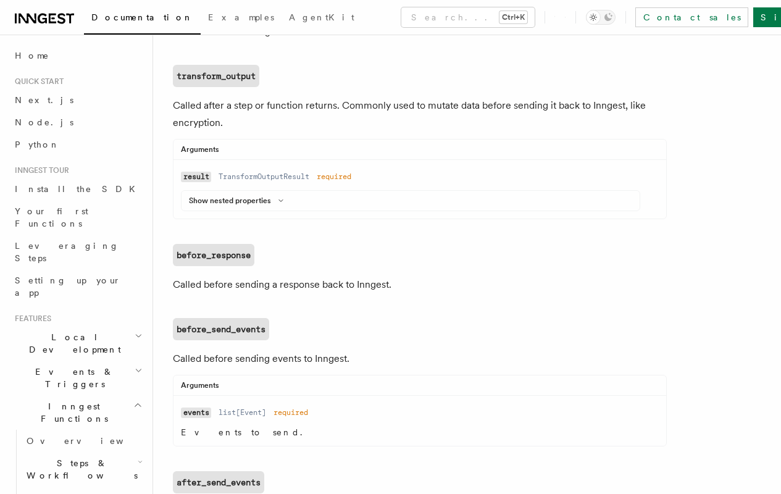
scroll to position [1042, 0]
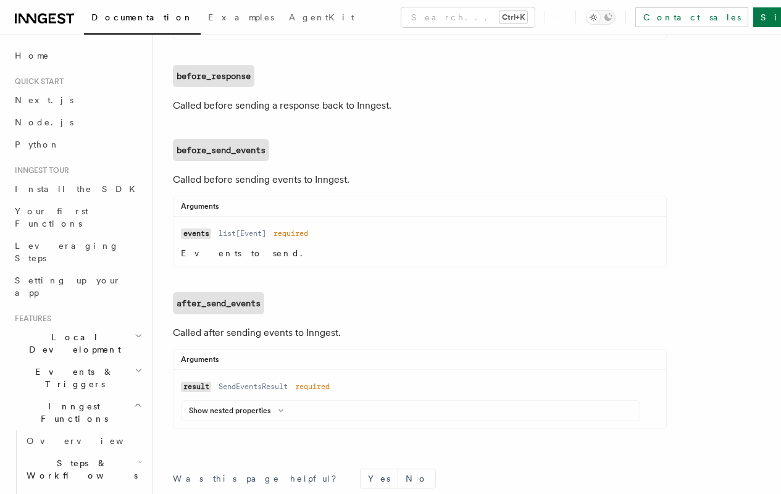
scroll to position [1221, 0]
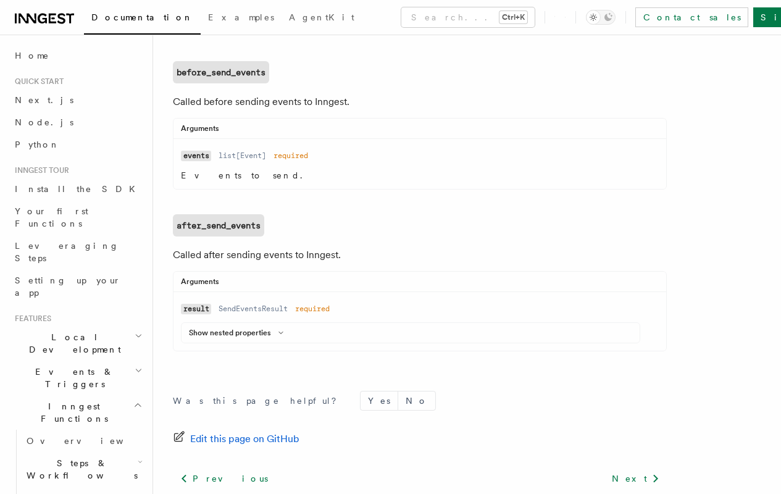
scroll to position [1295, 0]
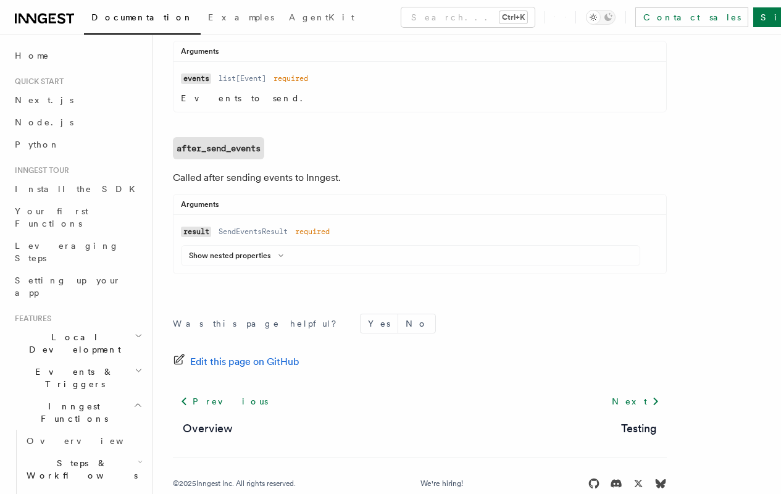
scroll to position [1396, 0]
